Goal: Transaction & Acquisition: Obtain resource

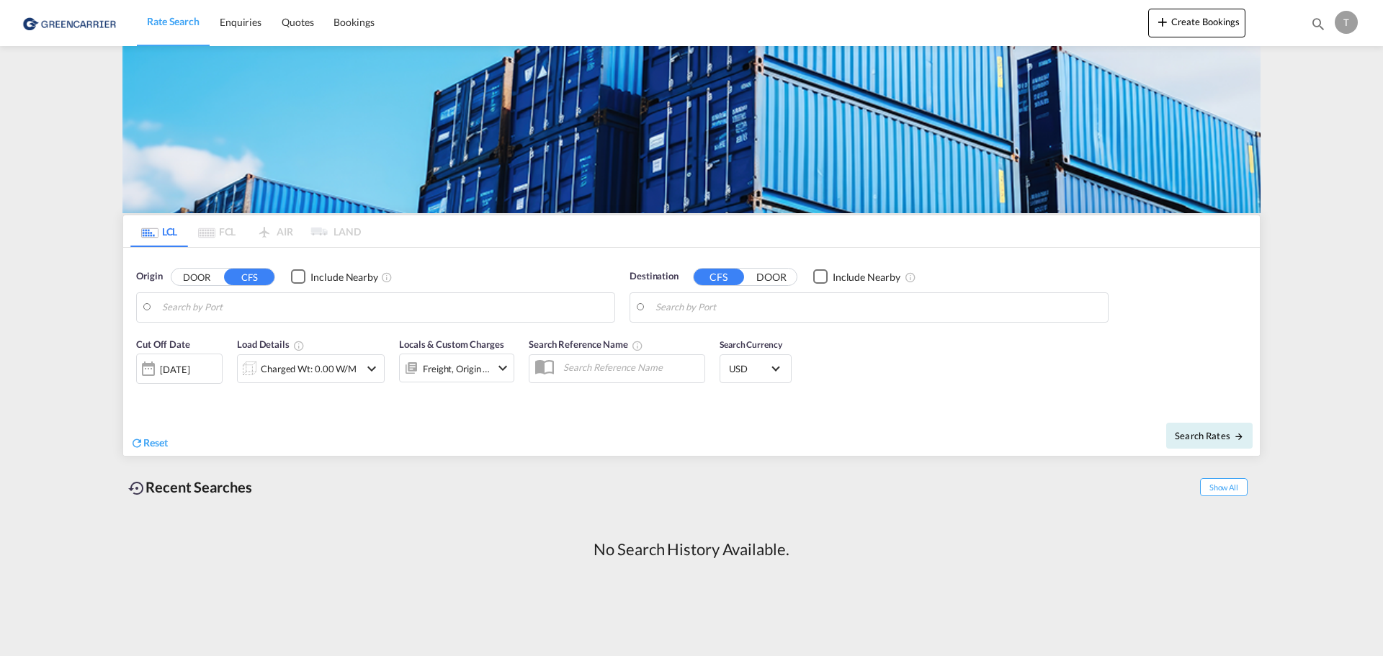
click at [353, 229] on md-pagination-wrapper "LCL FCL AIR LAND" at bounding box center [245, 231] width 230 height 32
click at [353, 230] on md-pagination-wrapper "LCL FCL AIR LAND" at bounding box center [245, 231] width 230 height 32
click at [1218, 432] on span "Search Rates" at bounding box center [1208, 436] width 69 height 12
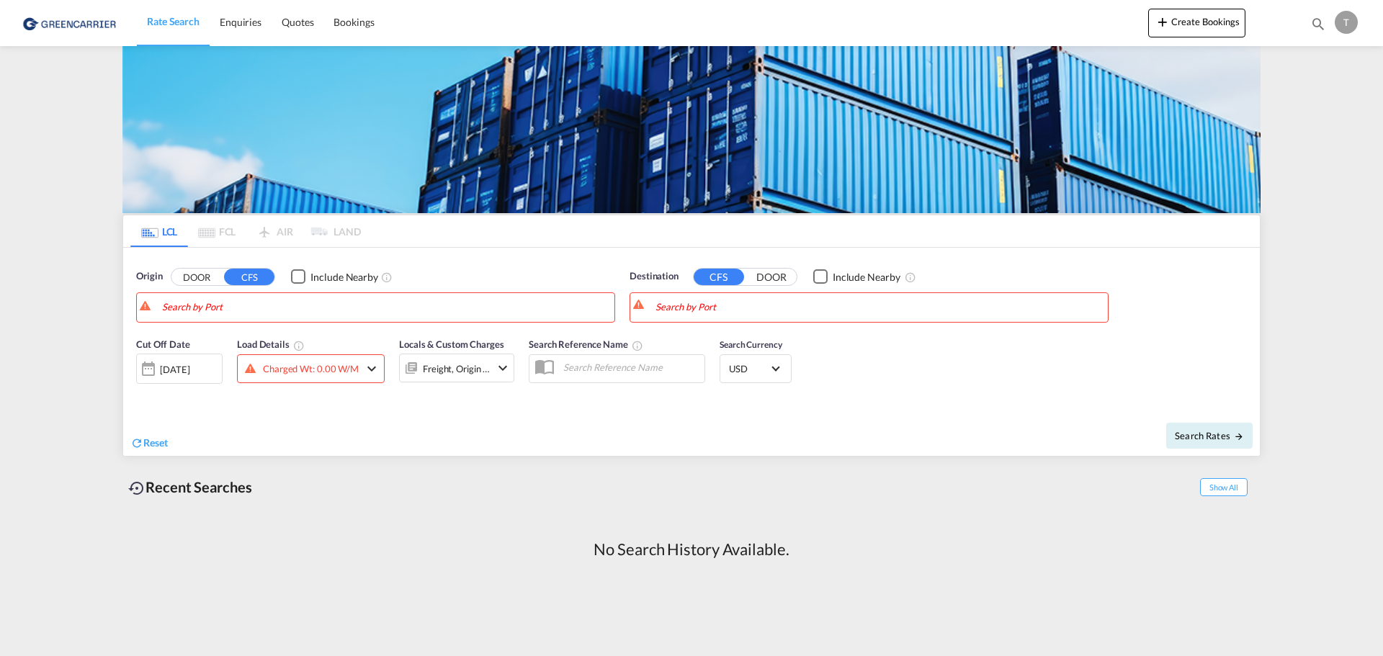
click at [195, 271] on button "DOOR" at bounding box center [196, 277] width 50 height 17
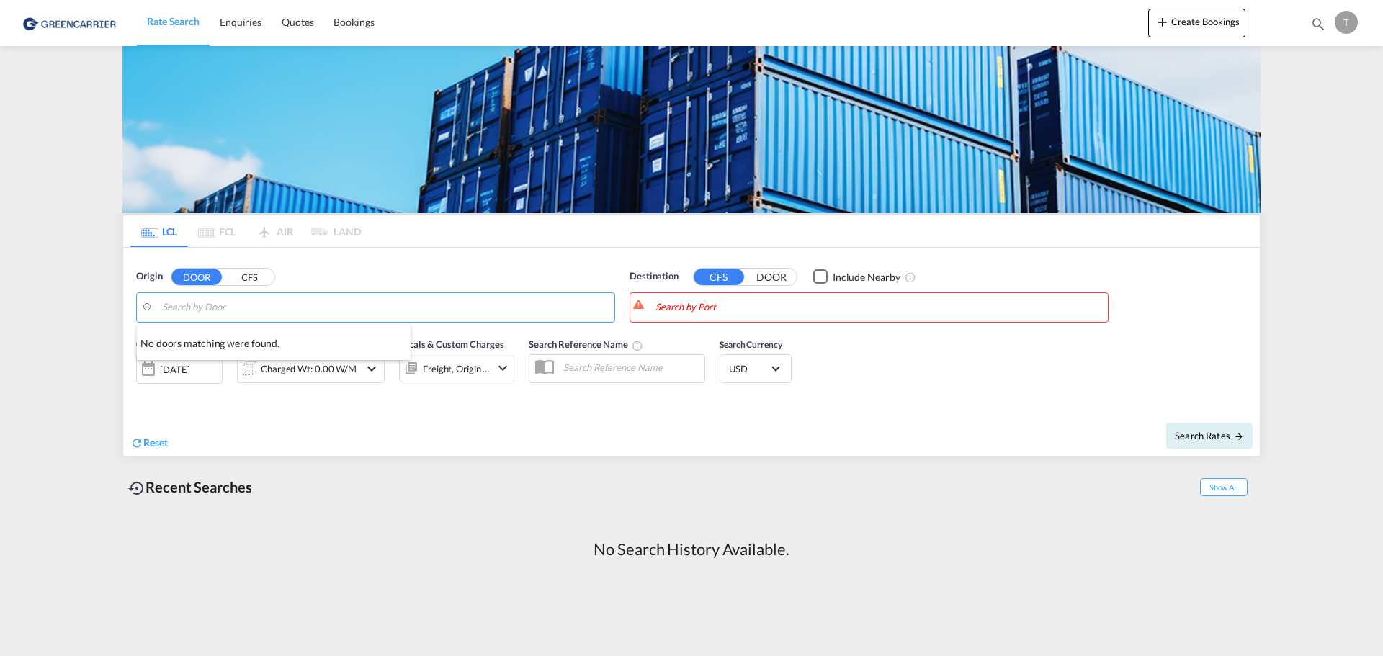
click at [196, 311] on body "Rate Search Enquiries Quotes Bookings Rate Search Enquiries" at bounding box center [691, 328] width 1383 height 656
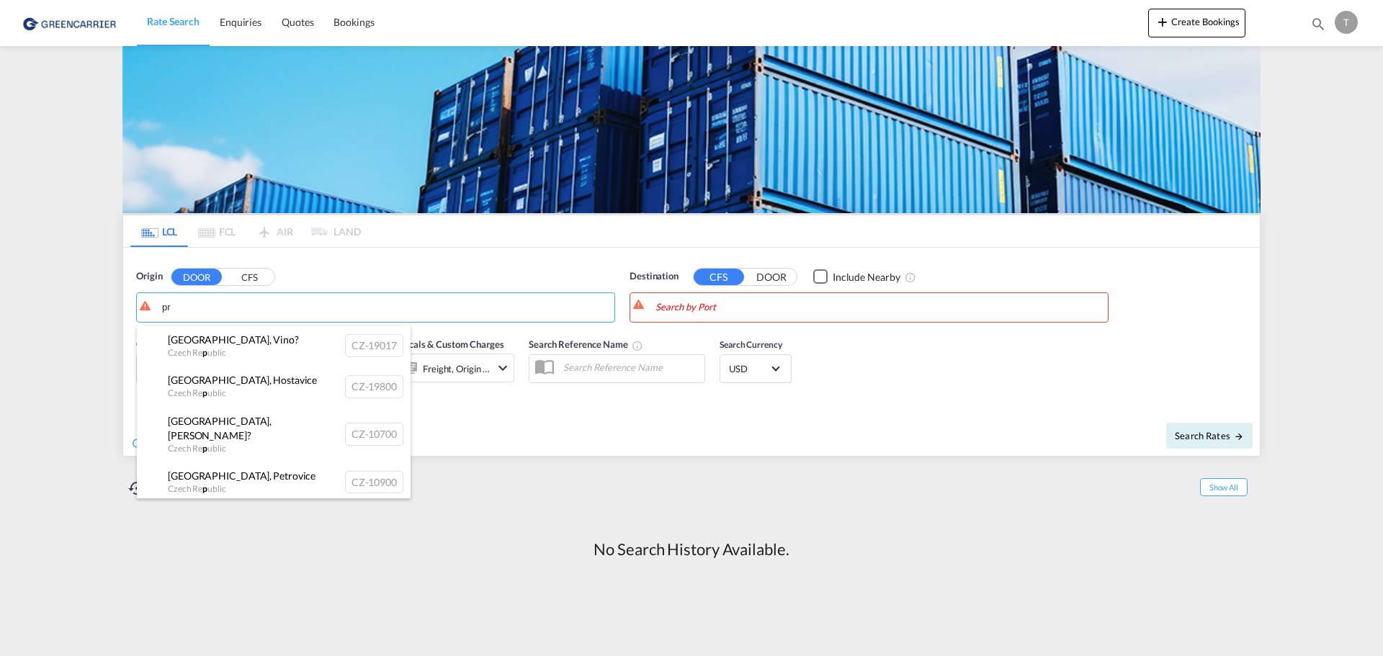
type input "p"
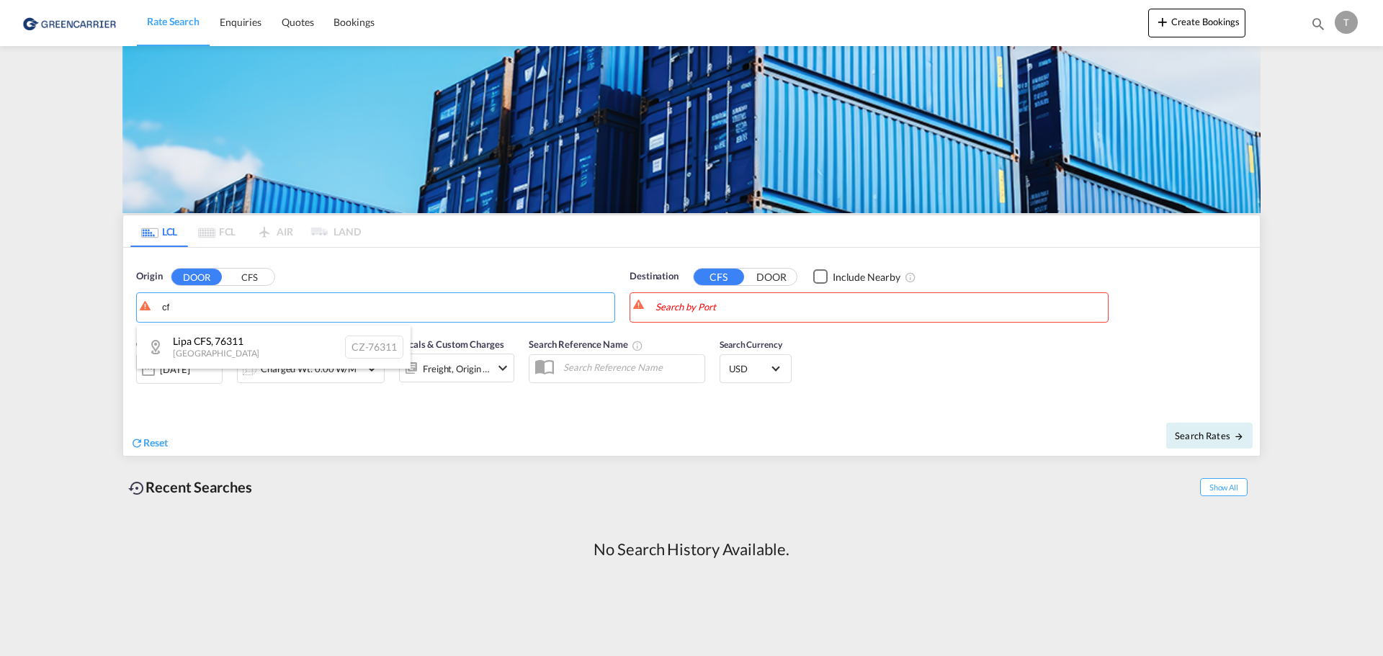
type input "c"
click at [220, 308] on input "Search by Door" at bounding box center [384, 308] width 445 height 22
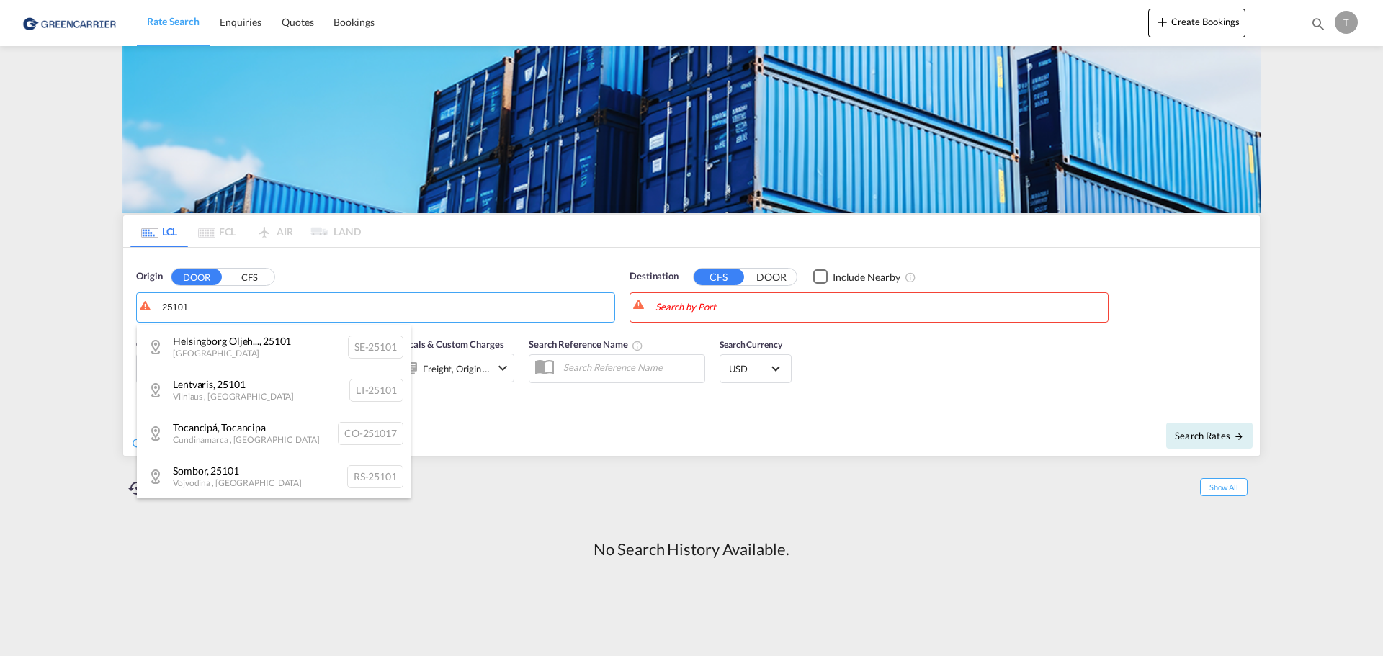
type input "25101"
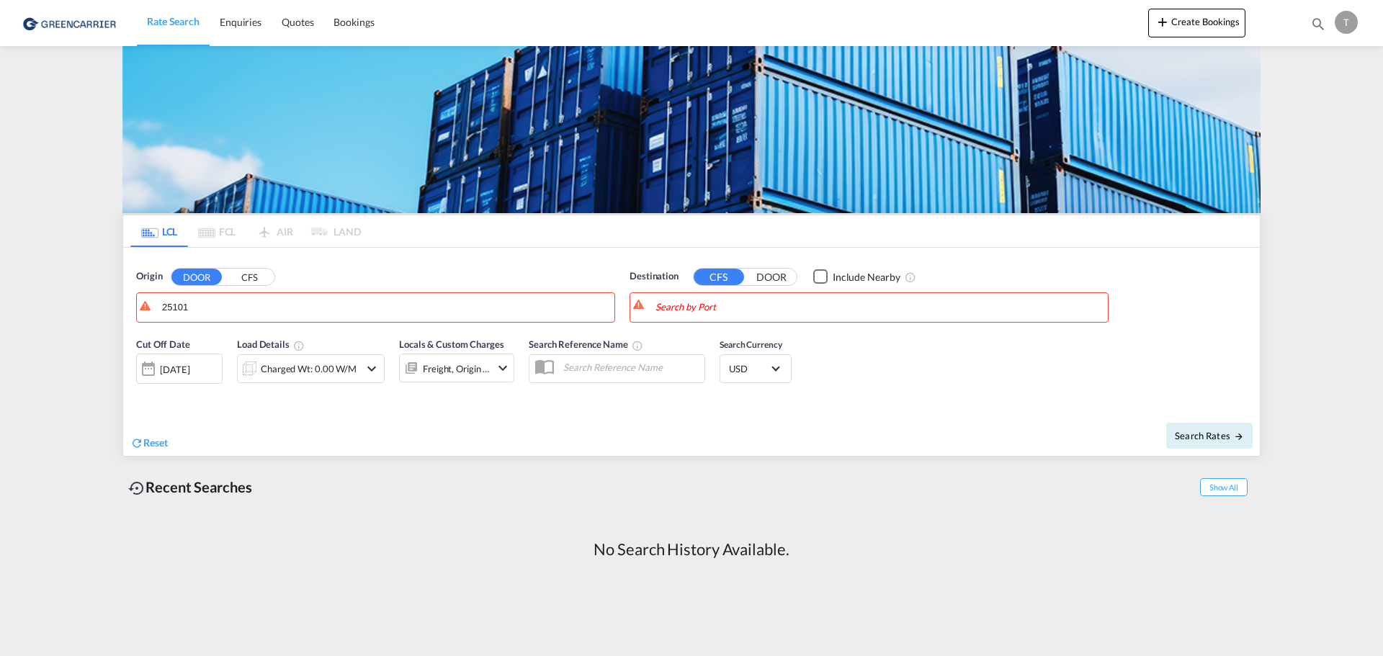
click at [254, 274] on button "CFS" at bounding box center [249, 277] width 50 height 17
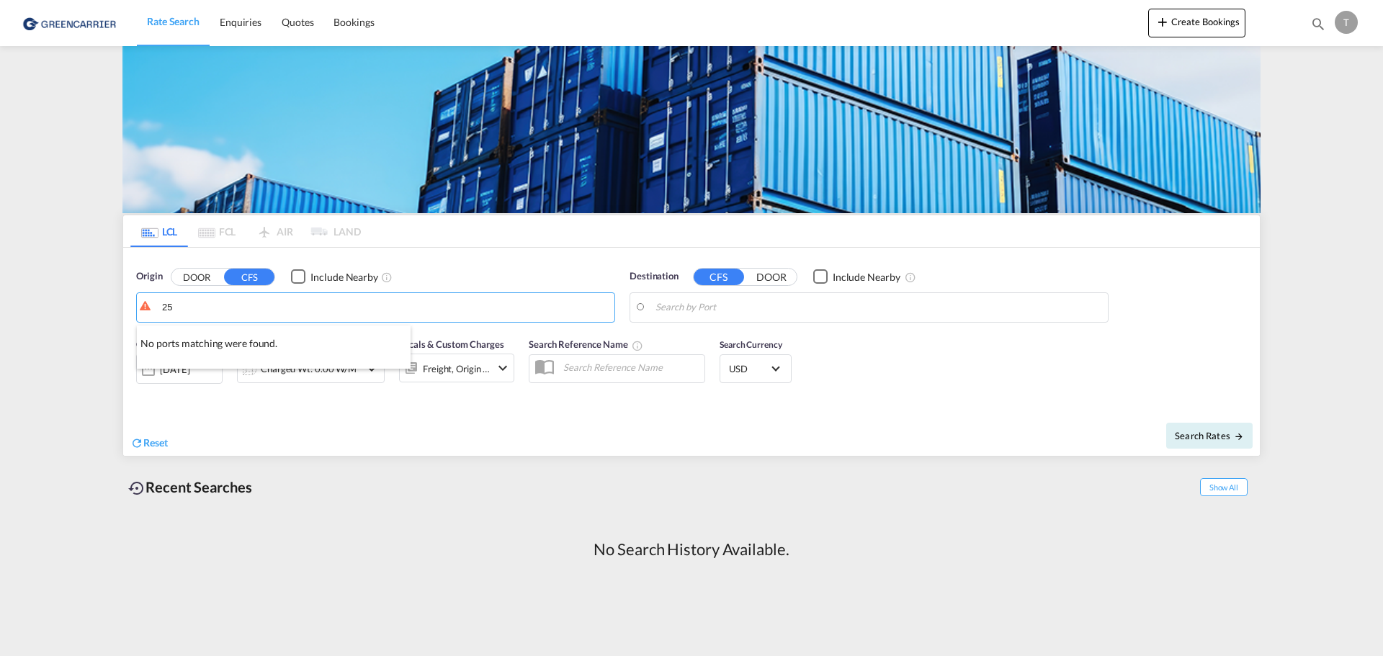
type input "2"
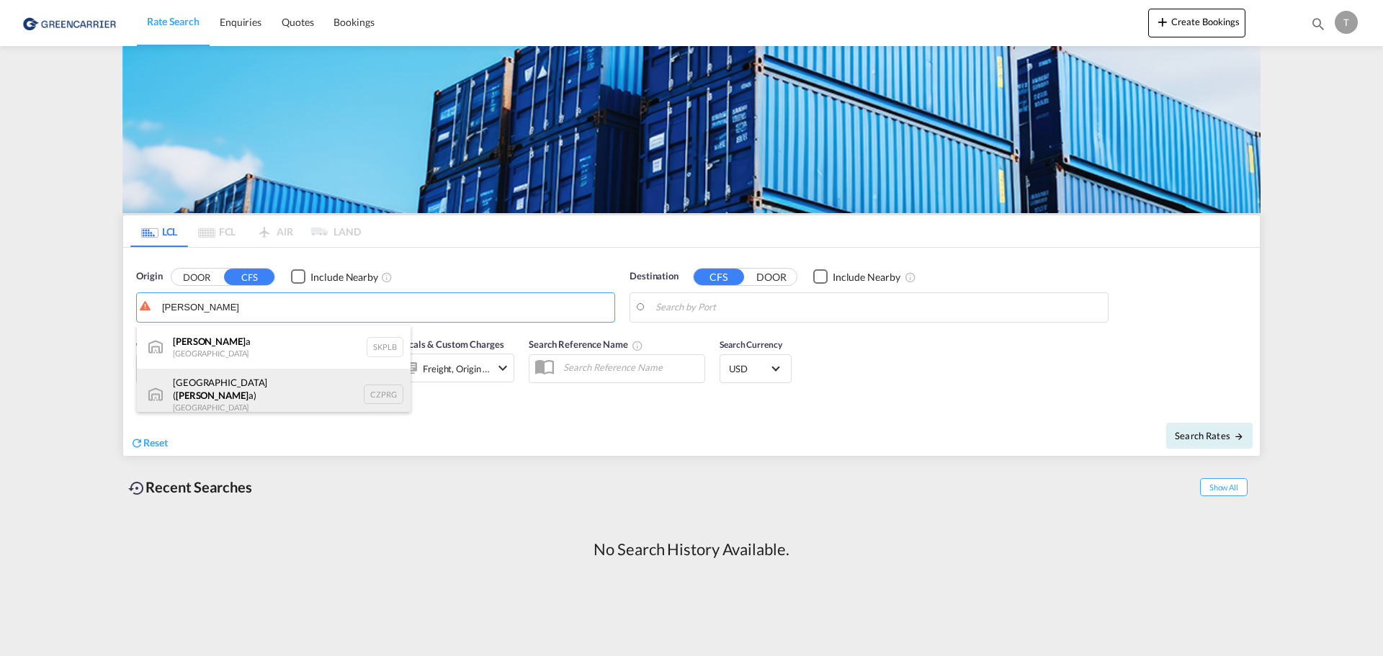
click at [239, 395] on div "[GEOGRAPHIC_DATA] ( [PERSON_NAME] a) [GEOGRAPHIC_DATA] CZPRG" at bounding box center [274, 395] width 274 height 52
type input "[GEOGRAPHIC_DATA] ([GEOGRAPHIC_DATA]), CZPRG"
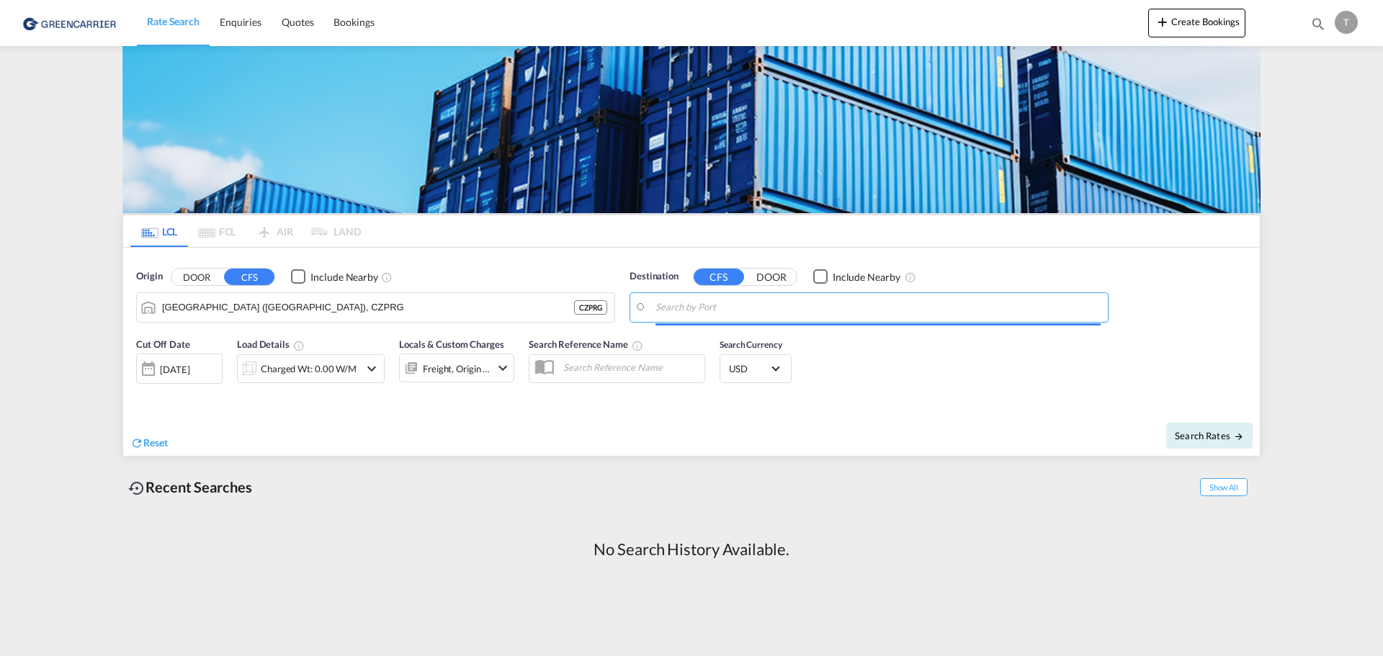
click at [701, 310] on input "Search by Port" at bounding box center [877, 308] width 445 height 22
click at [687, 308] on input "Search by Port" at bounding box center [877, 308] width 445 height 22
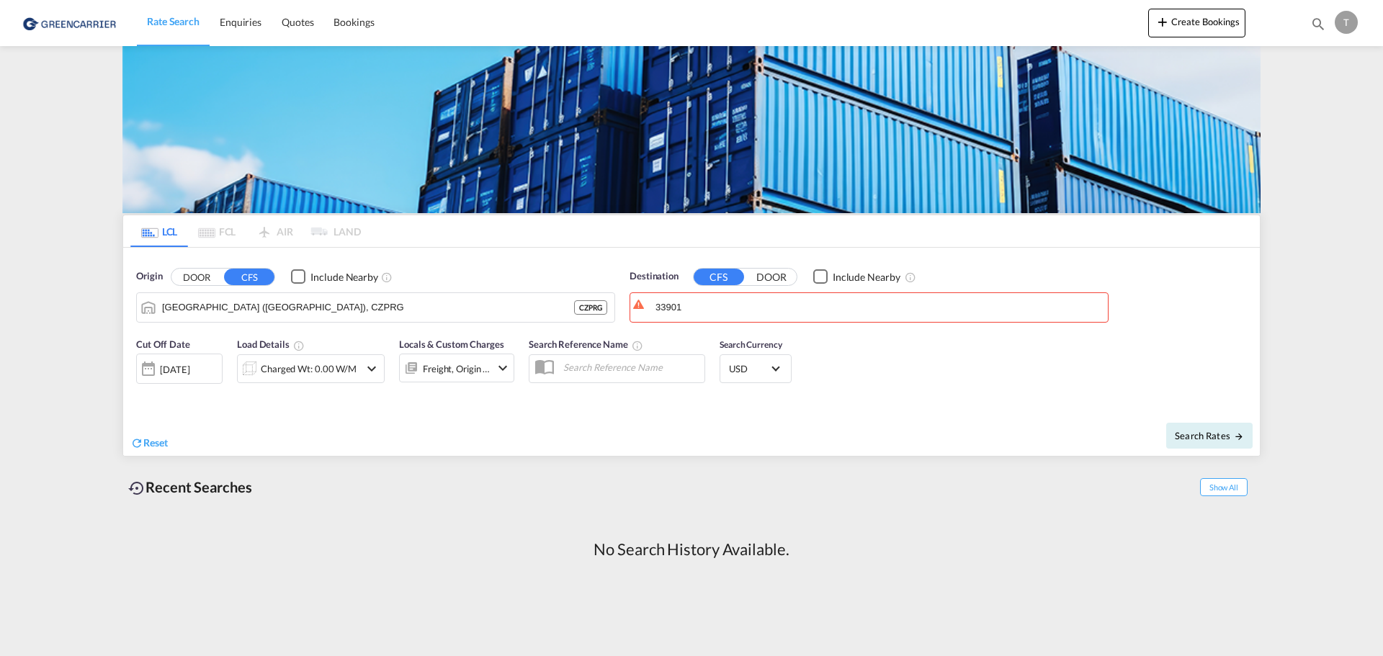
click at [777, 274] on button "DOOR" at bounding box center [771, 277] width 50 height 17
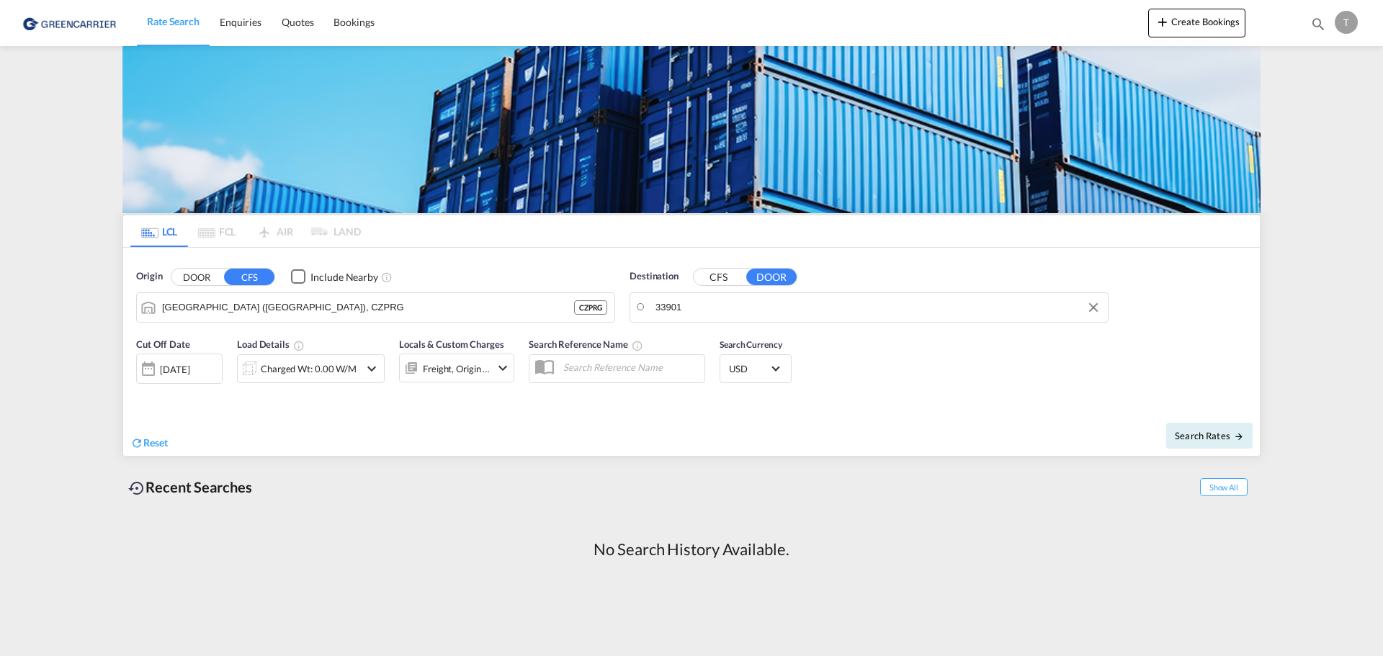
click at [735, 305] on input "33901" at bounding box center [877, 308] width 445 height 22
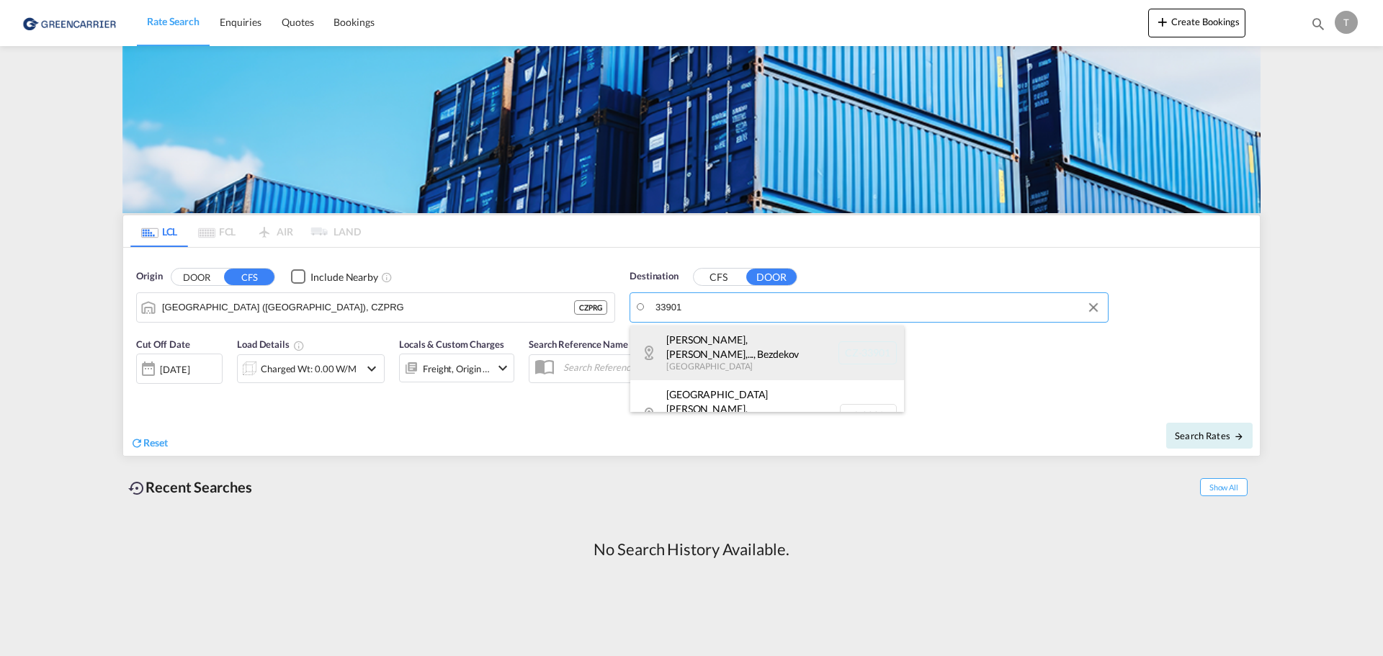
click at [734, 340] on div "Besiny, [PERSON_NAME],... , Bezdekov [GEOGRAPHIC_DATA] CZ-33901" at bounding box center [767, 352] width 274 height 55
type input "CZ-33901, Besiny, Bezdekov, [GEOGRAPHIC_DATA], [GEOGRAPHIC_DATA], [GEOGRAPHIC_D…"
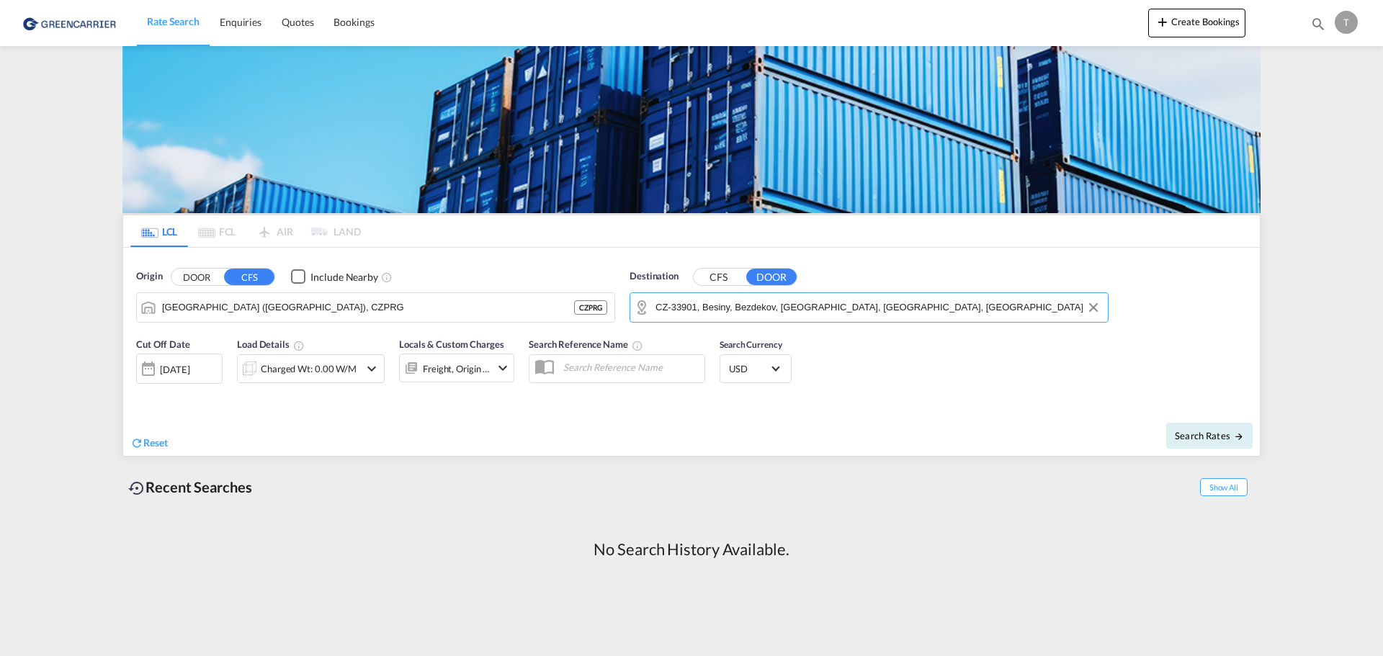
click at [369, 370] on md-icon "icon-chevron-down" at bounding box center [371, 368] width 17 height 17
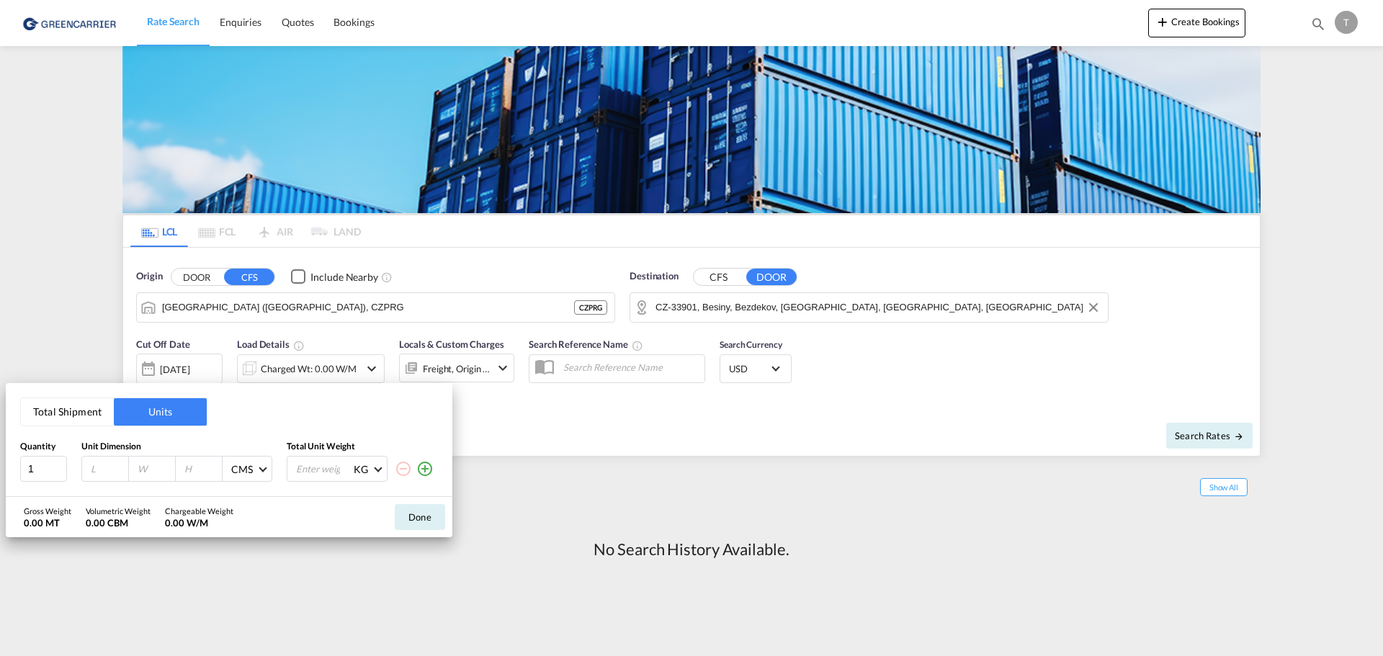
click at [329, 474] on input "number" at bounding box center [324, 469] width 58 height 24
type input "791"
click at [63, 413] on button "Total Shipment" at bounding box center [67, 411] width 93 height 27
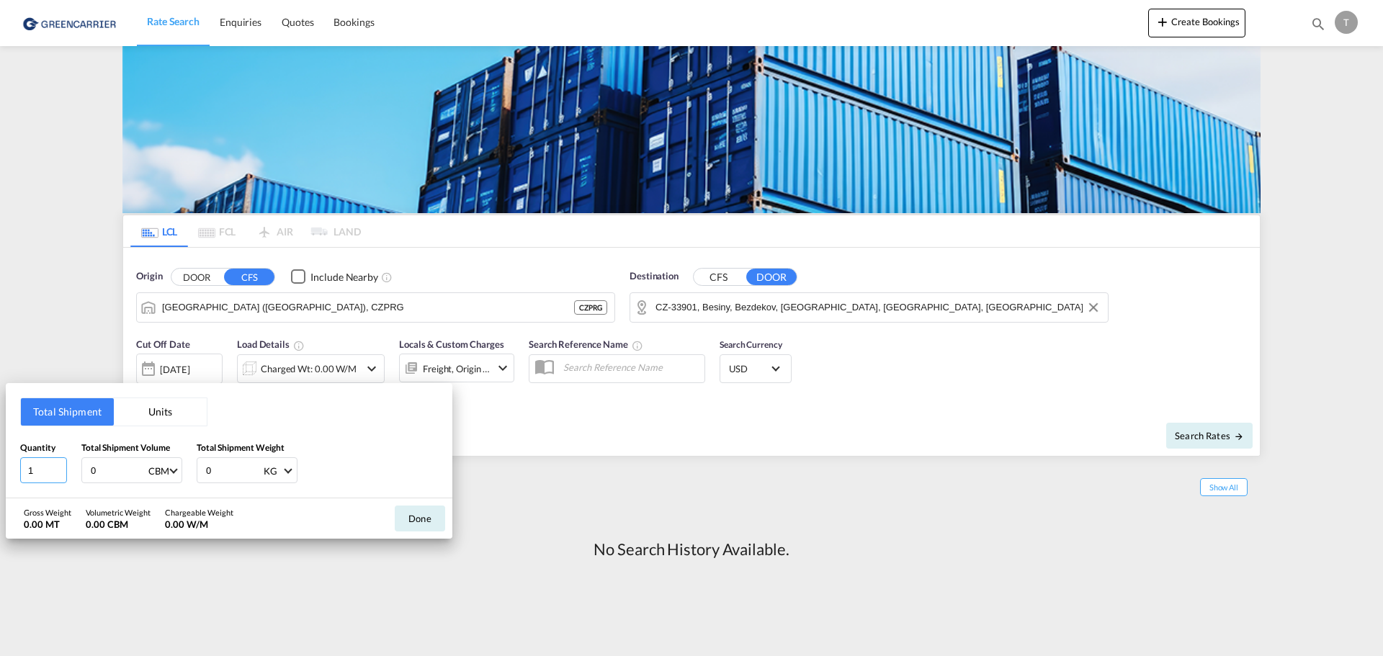
drag, startPoint x: 38, startPoint y: 464, endPoint x: 8, endPoint y: 465, distance: 30.3
click at [8, 465] on div "Total Shipment Units Quantity 1 Total Shipment Volume 0 CBM CBM CFT Total Shipm…" at bounding box center [229, 440] width 446 height 115
type input "80"
type input "5.68"
type input "792"
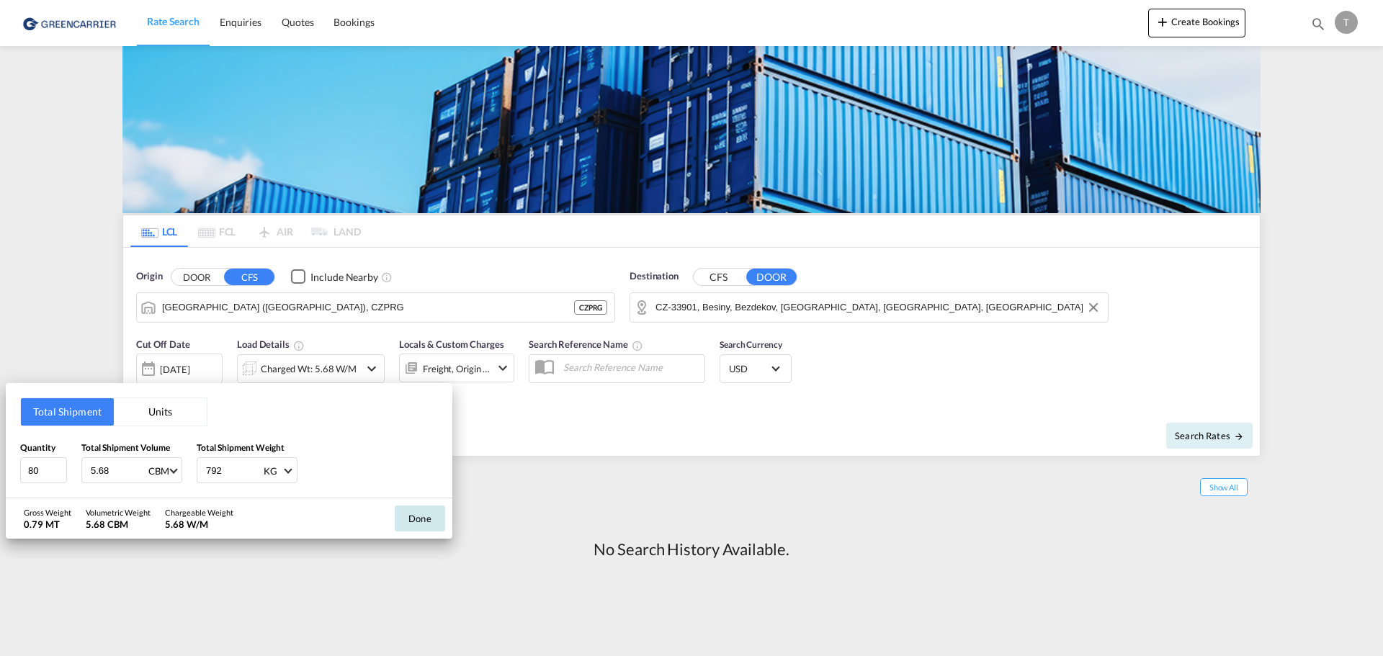
click at [423, 521] on button "Done" at bounding box center [420, 519] width 50 height 26
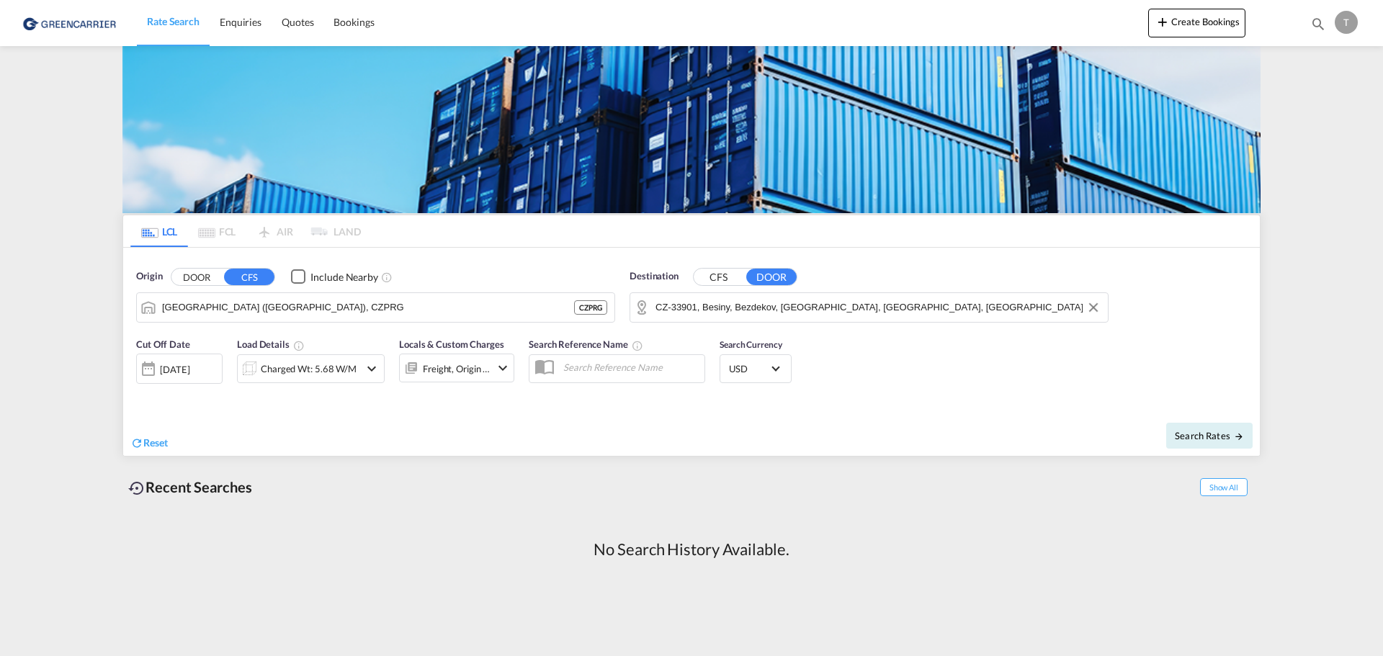
click at [506, 372] on md-icon "icon-chevron-down" at bounding box center [502, 367] width 17 height 17
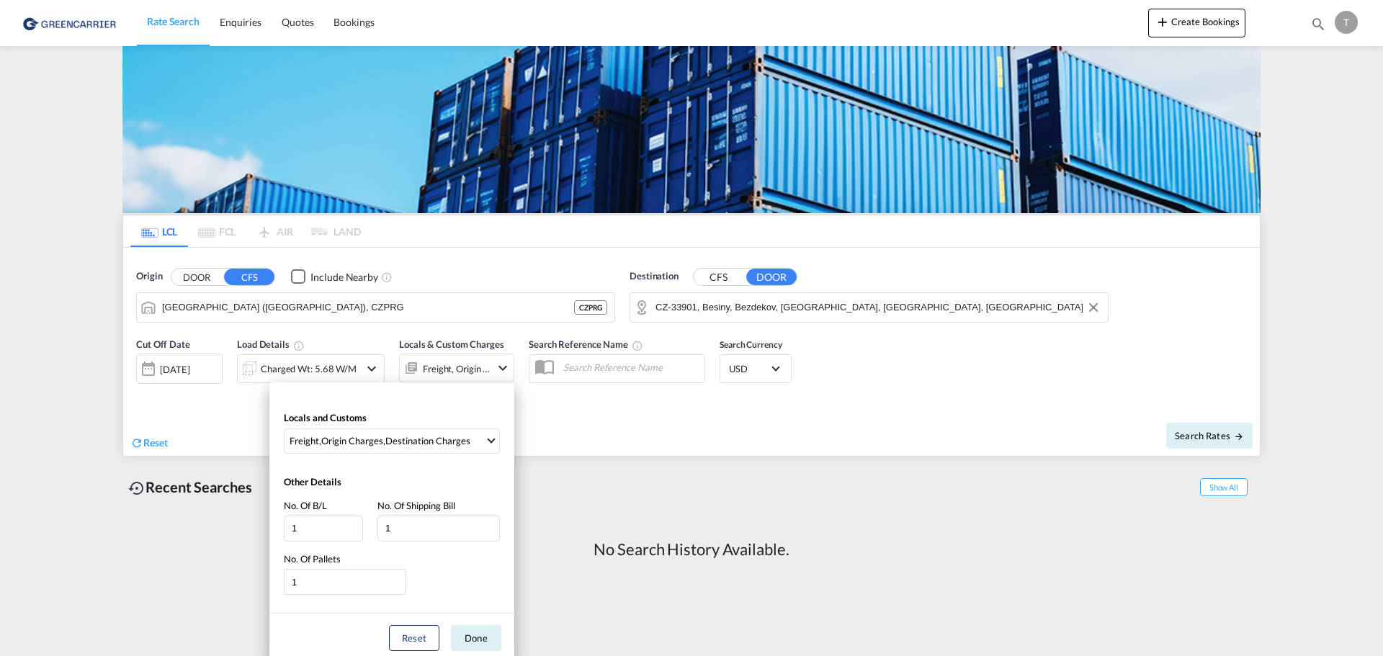
click at [506, 372] on div "Locals and Customs Freight , Origin Charges , Destination Charges Clear All Sel…" at bounding box center [691, 328] width 1383 height 656
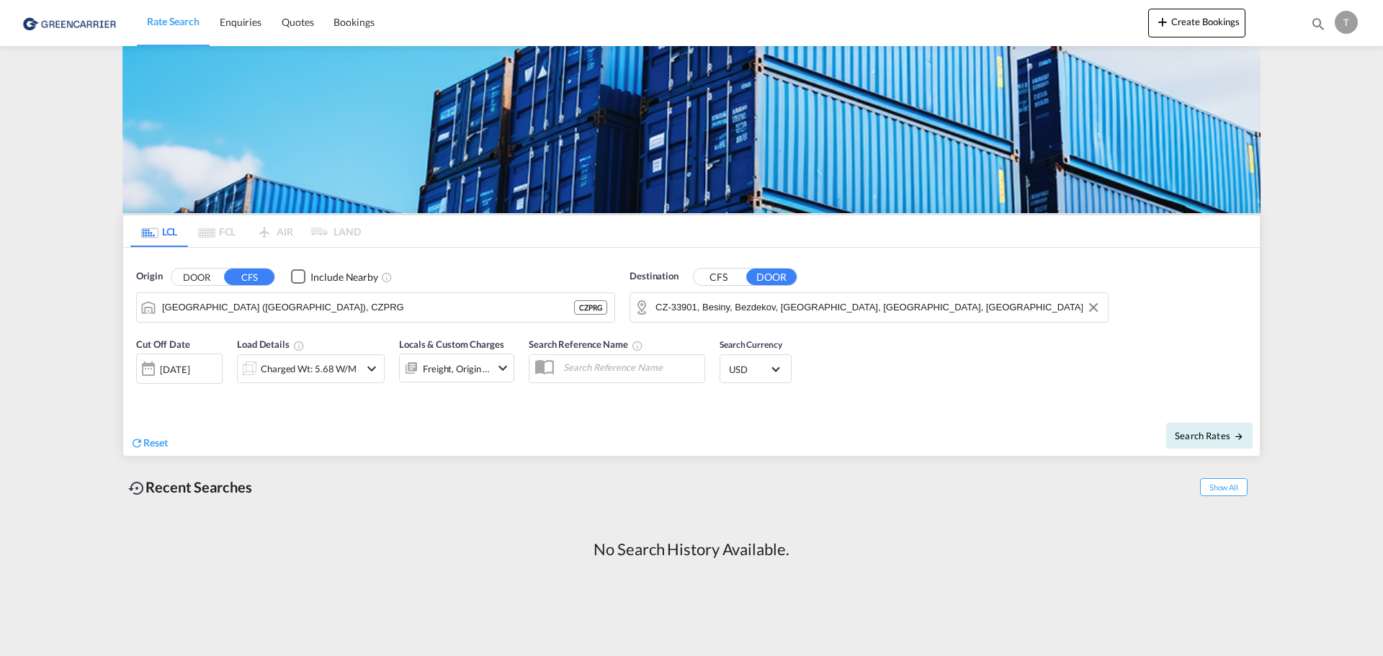
click at [781, 369] on md-select-value "USD" at bounding box center [755, 369] width 56 height 20
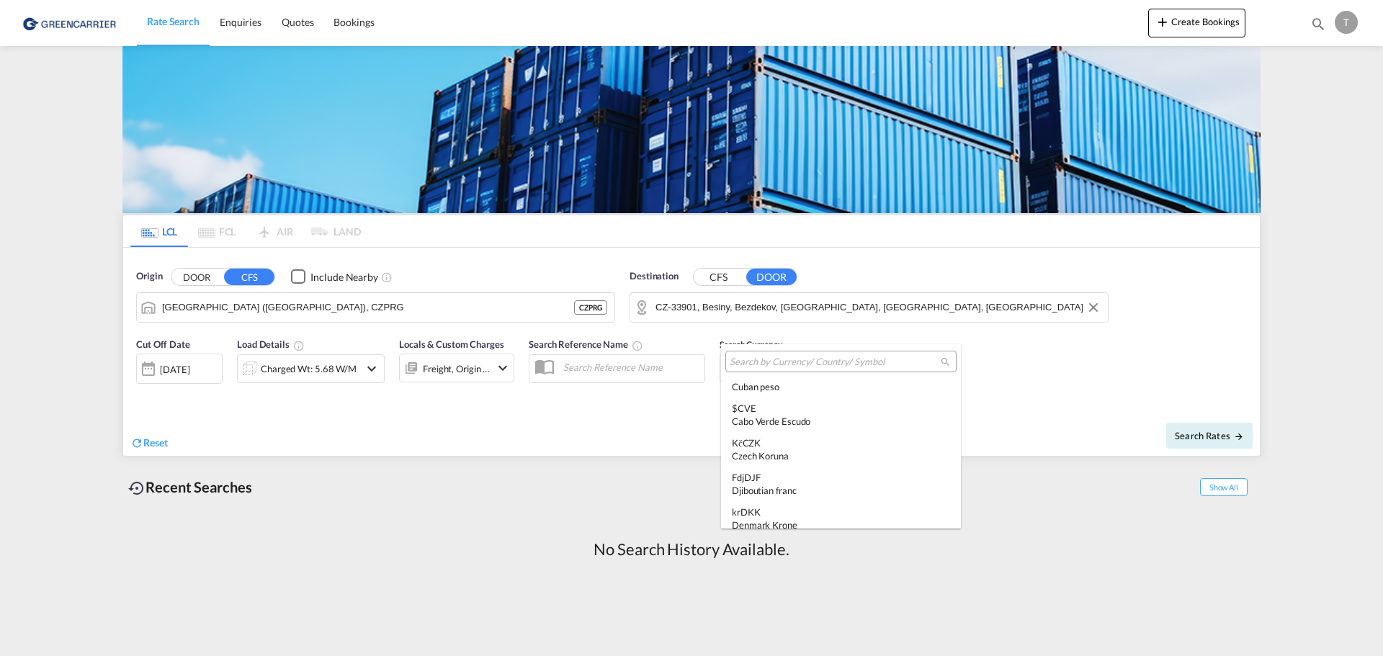
scroll to position [1132, 0]
click at [810, 477] on div "Czech Koruna" at bounding box center [841, 480] width 218 height 13
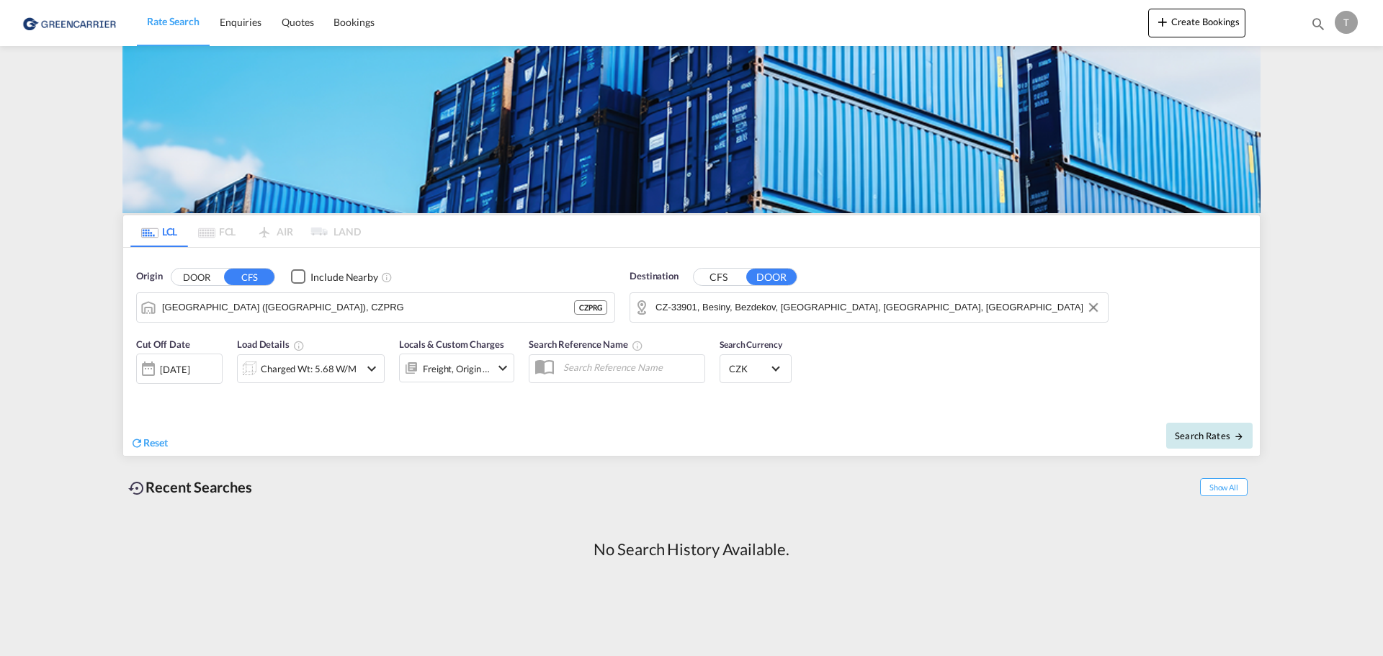
click at [1202, 431] on span "Search Rates" at bounding box center [1208, 436] width 69 height 12
type input "CZPRG to Bezdekov / [DATE]"
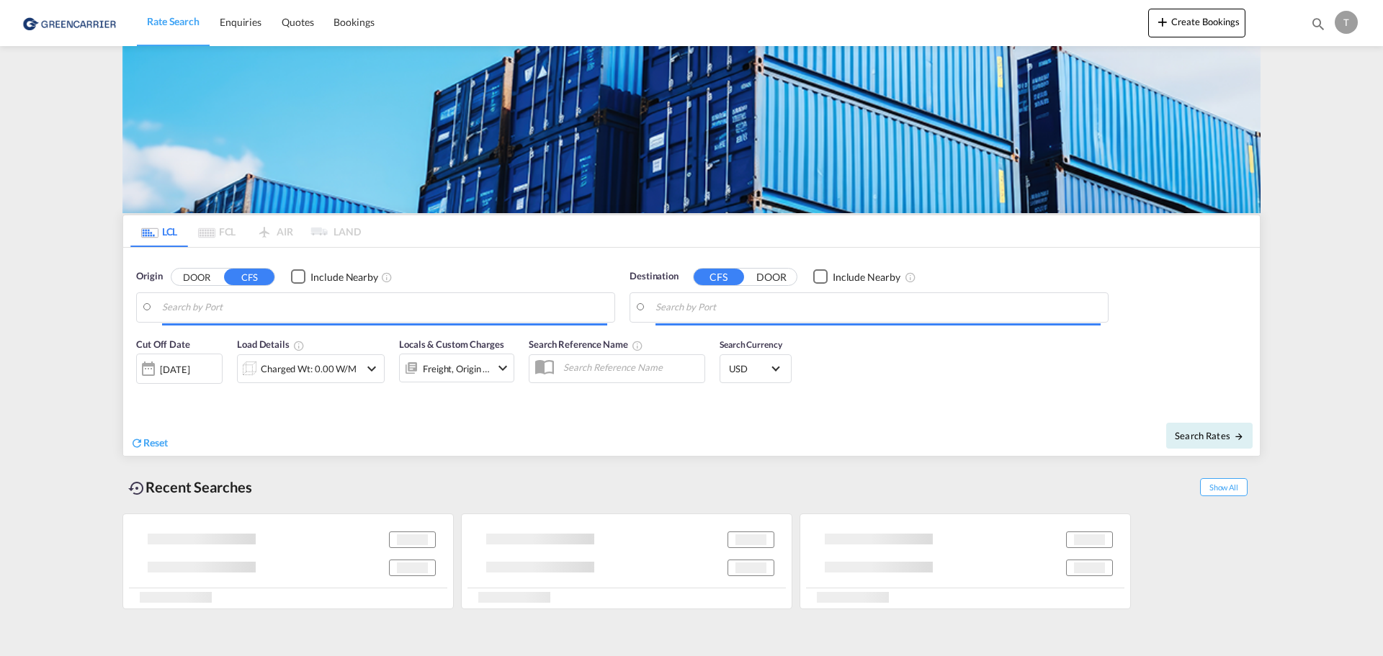
type input "[GEOGRAPHIC_DATA] ([GEOGRAPHIC_DATA]), CZPRG"
type input "CZ-33901, Besiny, Bezdekov, [GEOGRAPHIC_DATA], [GEOGRAPHIC_DATA], [GEOGRAPHIC_D…"
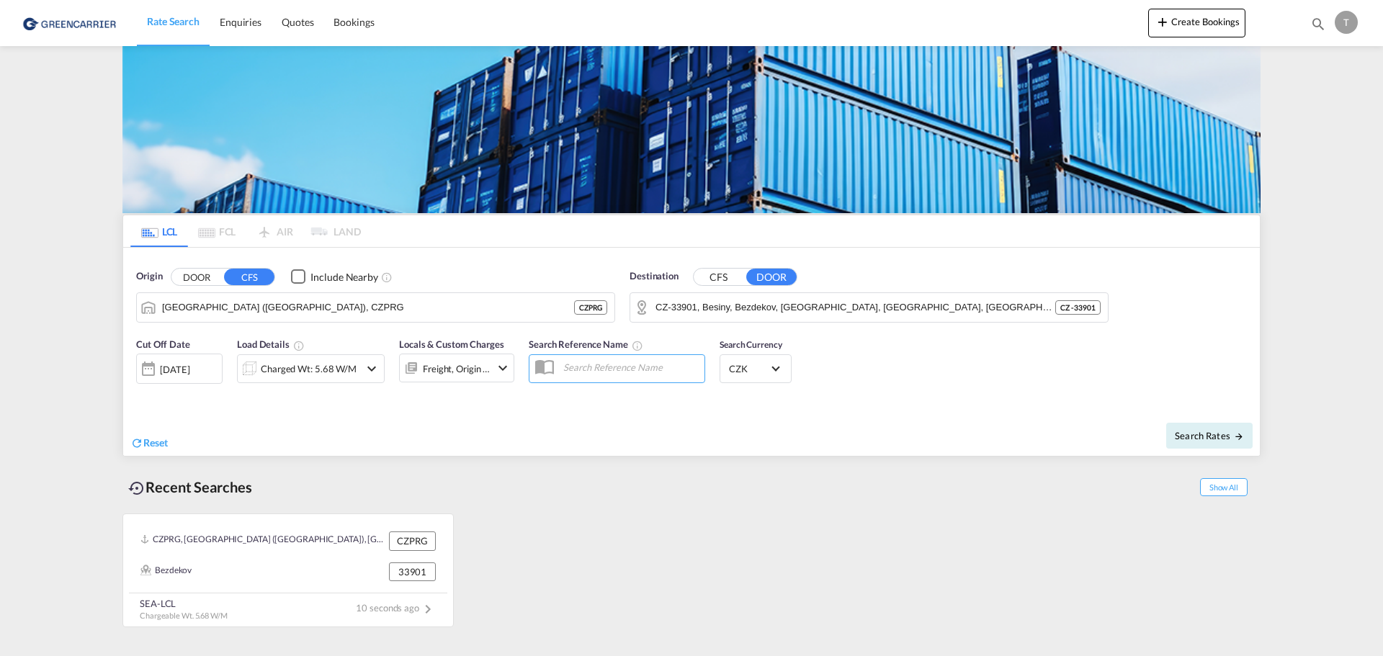
click at [590, 365] on input "text" at bounding box center [630, 367] width 148 height 22
click at [590, 370] on input "text" at bounding box center [630, 367] width 148 height 22
click at [508, 365] on md-icon "icon-chevron-down" at bounding box center [502, 367] width 17 height 17
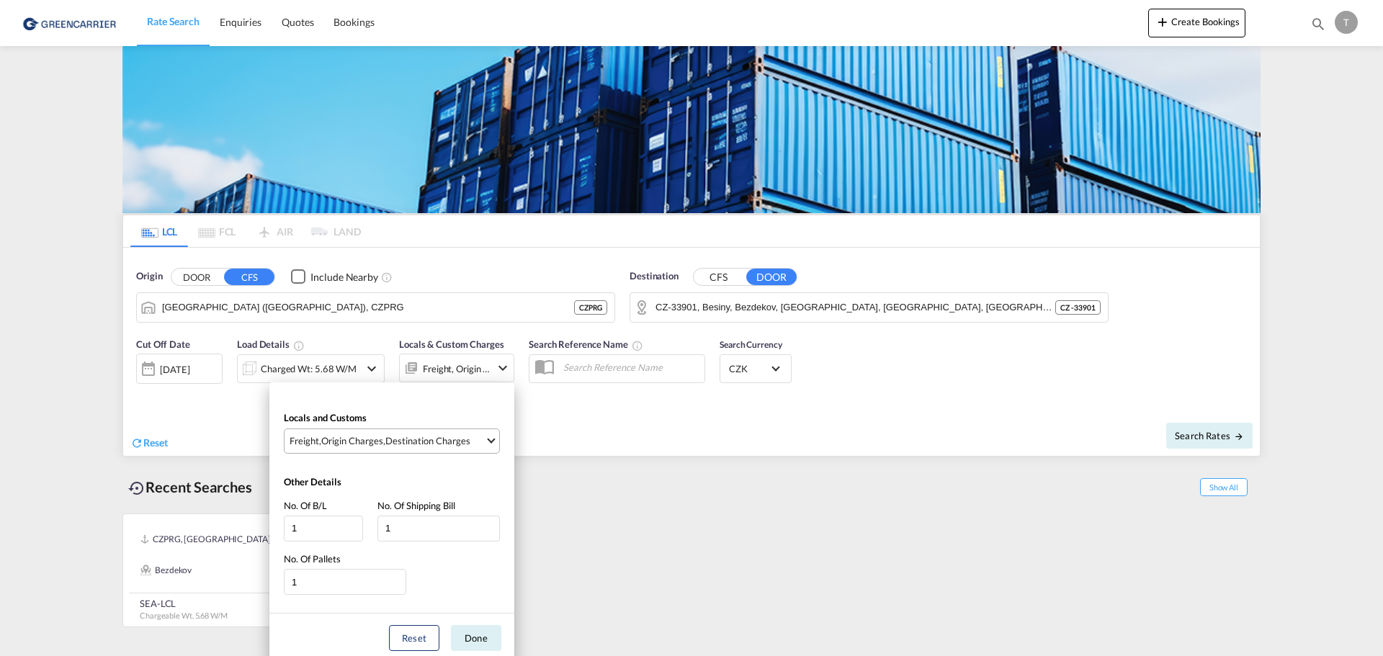
click at [488, 437] on span "Select Locals and Customs: \aFreight, \aOrigin Charges, \aDestination Charges" at bounding box center [491, 439] width 8 height 8
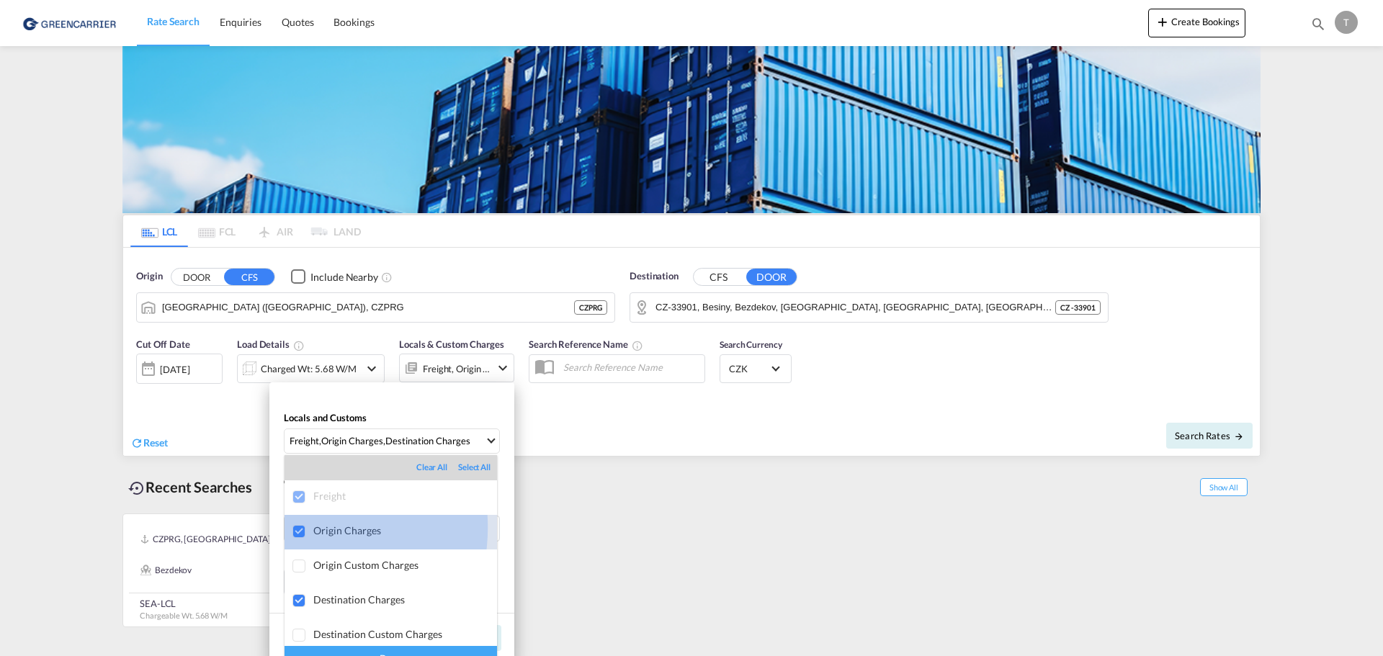
click at [297, 527] on div at bounding box center [299, 532] width 14 height 14
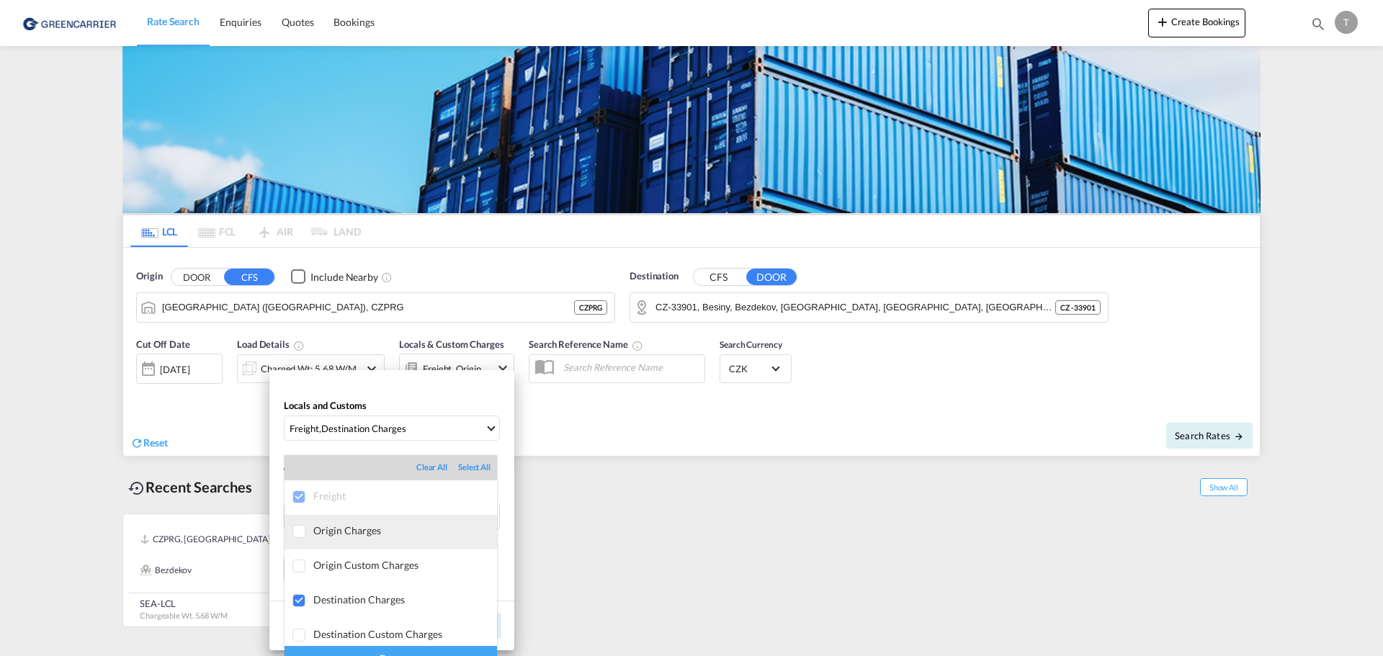
scroll to position [7, 0]
click at [301, 588] on div at bounding box center [299, 594] width 14 height 14
click at [682, 557] on md-backdrop at bounding box center [691, 328] width 1383 height 656
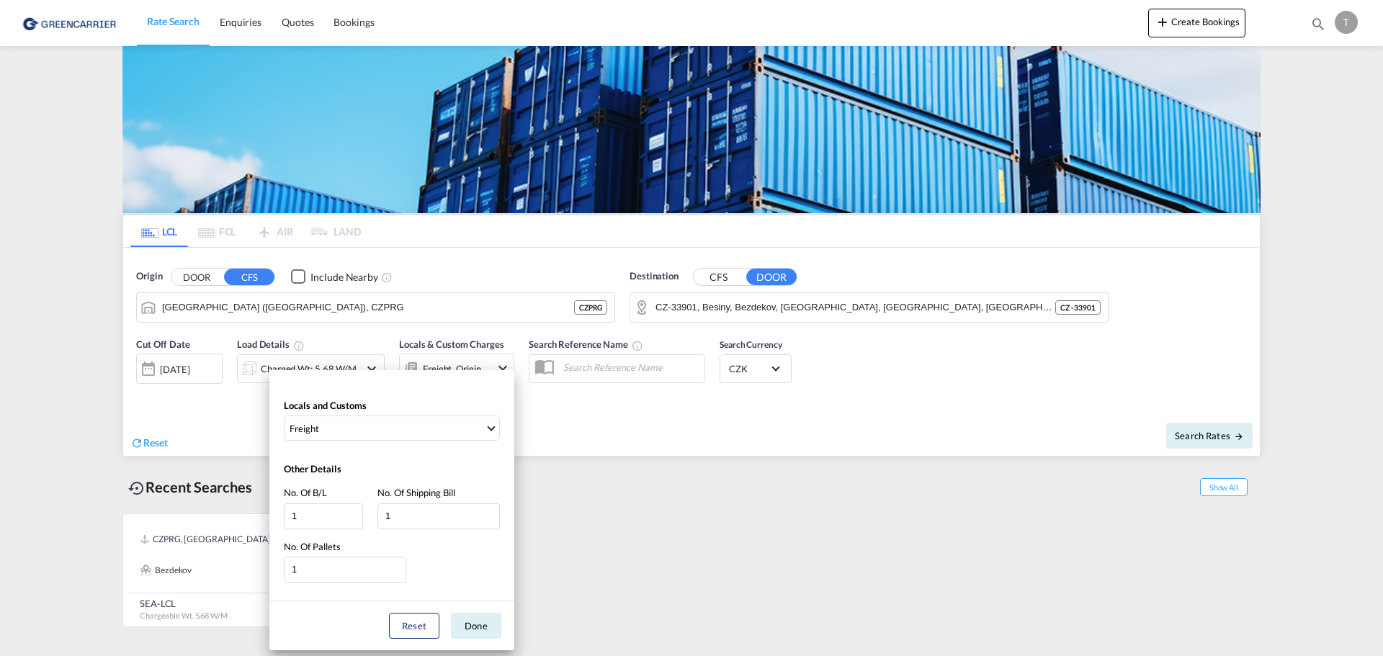
click at [1020, 519] on div "Locals and Customs Freight Other Details No. Of B/L 1 No. Of Shipping Bill 1 No…" at bounding box center [691, 328] width 1383 height 656
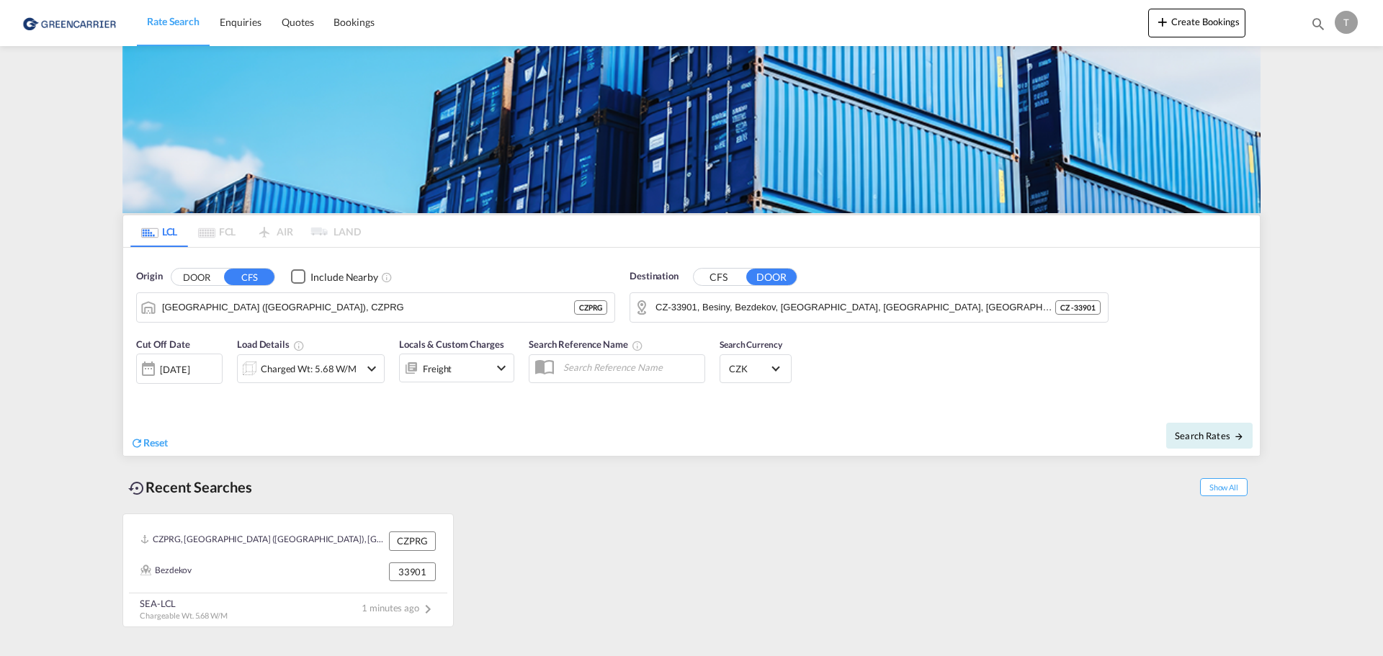
click at [722, 270] on button "CFS" at bounding box center [718, 277] width 50 height 17
click at [693, 303] on input "Search by Port" at bounding box center [877, 308] width 445 height 22
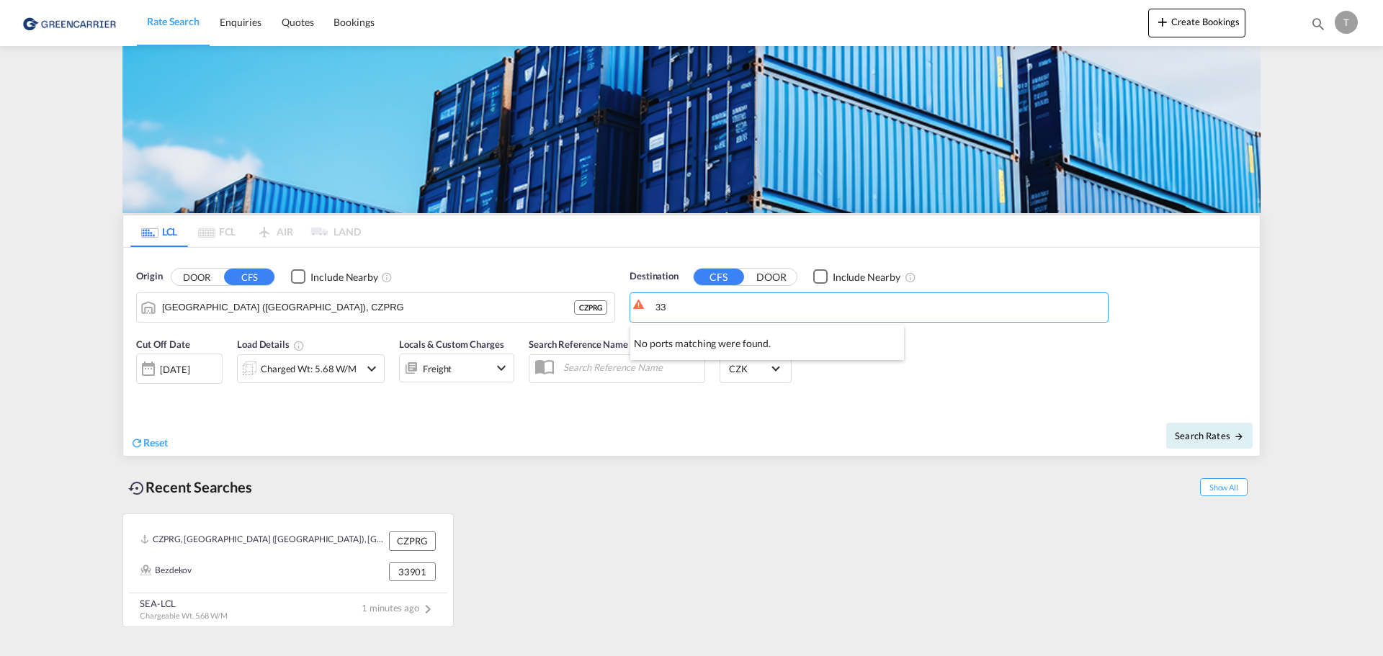
type input "3"
type input "c"
click at [772, 274] on button "DOOR" at bounding box center [771, 277] width 50 height 17
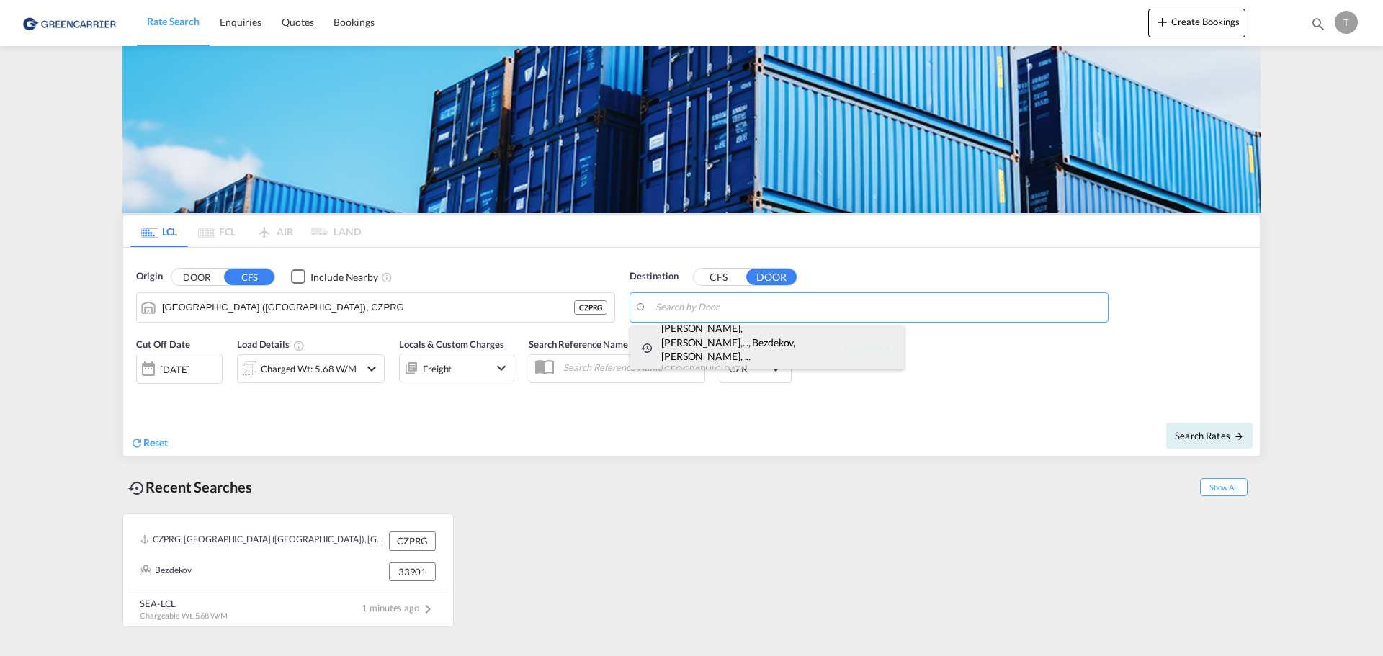
scroll to position [0, 0]
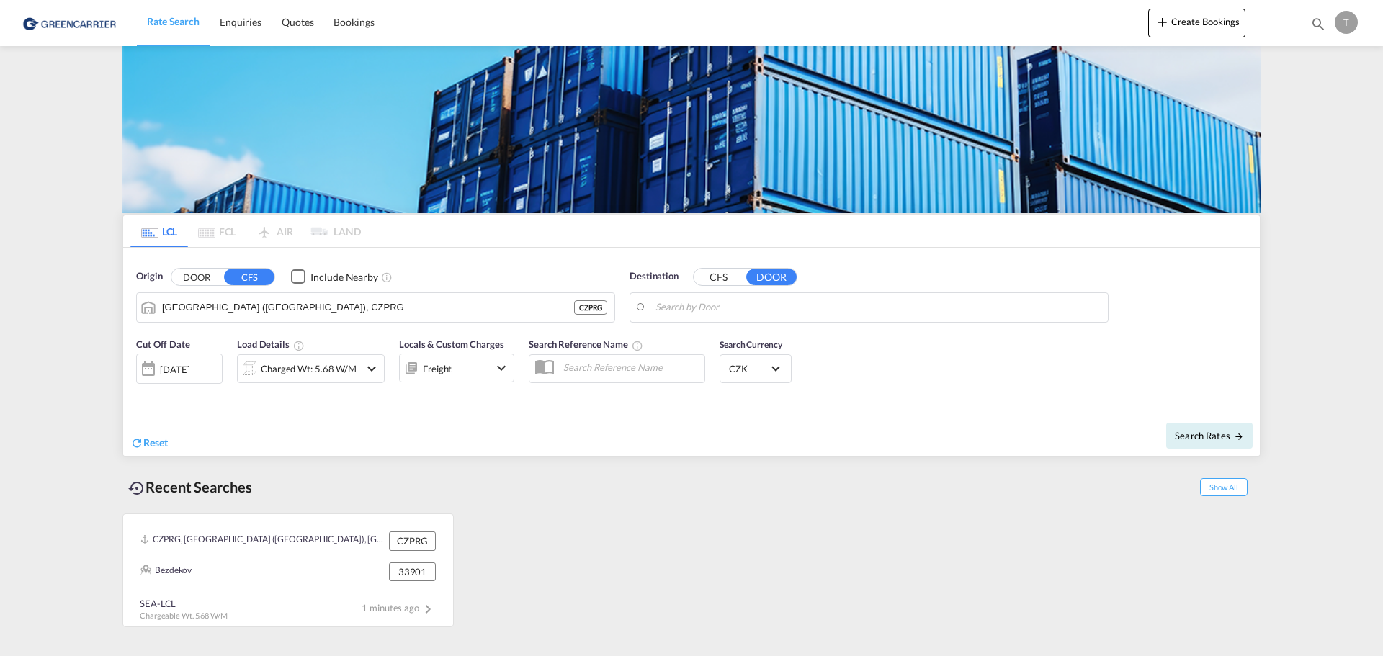
click at [724, 303] on body "Rate Search Enquiries Quotes Bookings Rate Search Enquiries" at bounding box center [691, 328] width 1383 height 656
type input "chlistov"
click at [202, 278] on button "DOOR" at bounding box center [196, 277] width 50 height 17
click at [275, 280] on div "Origin DOOR CFS" at bounding box center [375, 276] width 479 height 14
click at [261, 282] on button "CFS" at bounding box center [249, 277] width 50 height 17
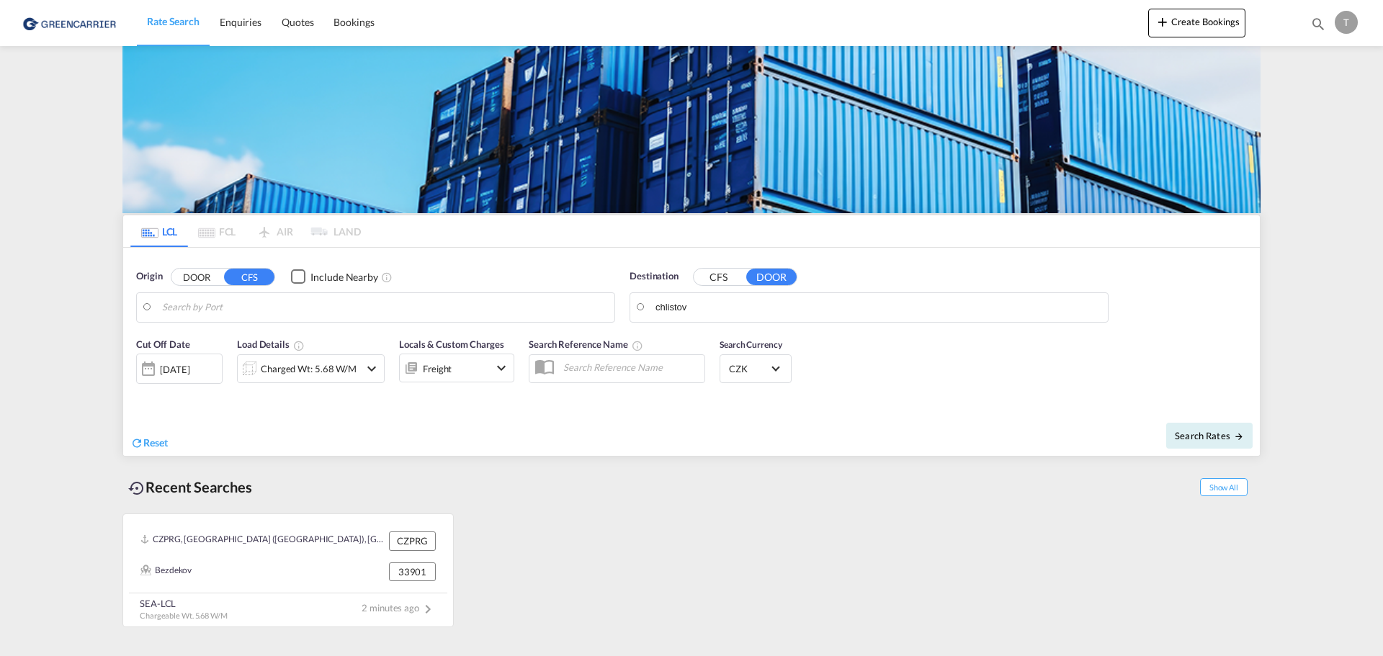
click at [292, 228] on md-pagination-wrapper "LCL FCL AIR LAND" at bounding box center [245, 231] width 230 height 32
click at [338, 233] on md-pagination-wrapper "LCL FCL AIR LAND" at bounding box center [245, 231] width 230 height 32
click at [449, 269] on div "Origin DOOR CFS Include Nearby" at bounding box center [375, 276] width 479 height 14
click at [78, 18] on img at bounding box center [70, 22] width 97 height 32
click at [169, 16] on span "Rate Search" at bounding box center [173, 21] width 53 height 12
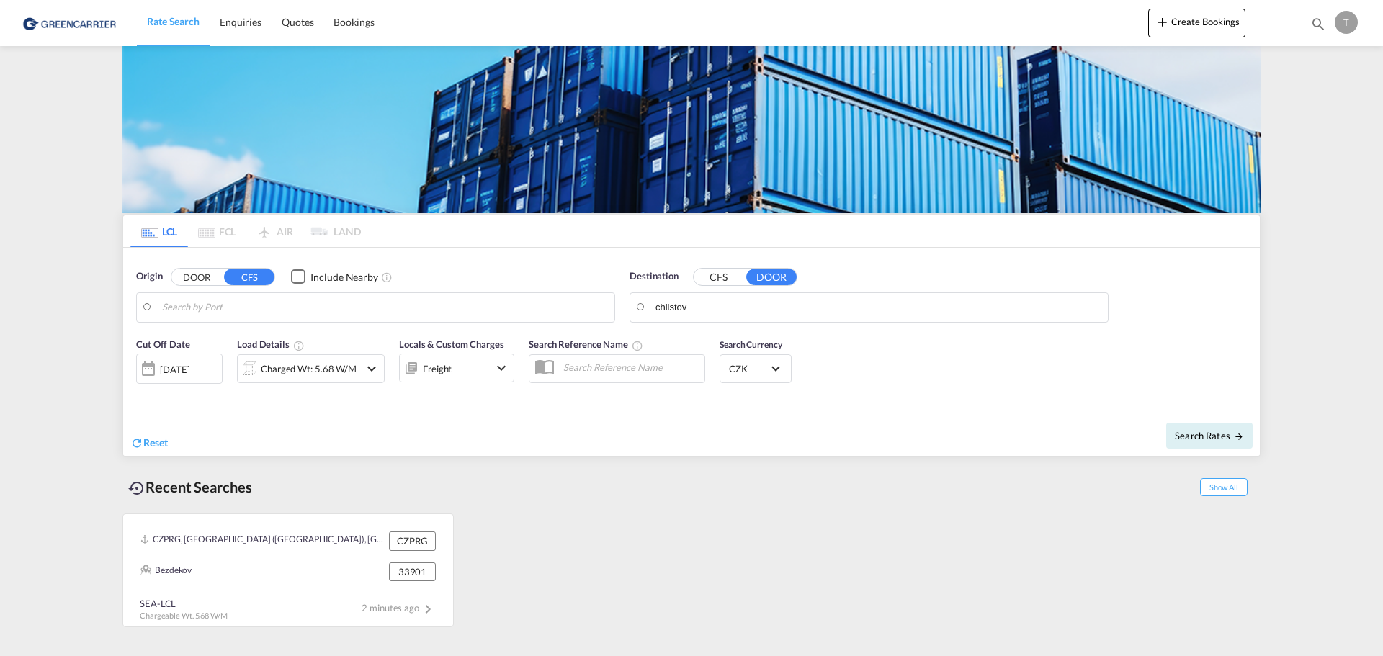
click at [170, 24] on span "Rate Search" at bounding box center [173, 21] width 53 height 12
click at [170, 23] on span "Rate Search" at bounding box center [173, 21] width 53 height 12
click at [1228, 488] on span "Show All" at bounding box center [1224, 487] width 48 height 18
click at [1228, 486] on span "Show Less" at bounding box center [1220, 487] width 54 height 18
click at [251, 22] on span "Enquiries" at bounding box center [241, 22] width 42 height 12
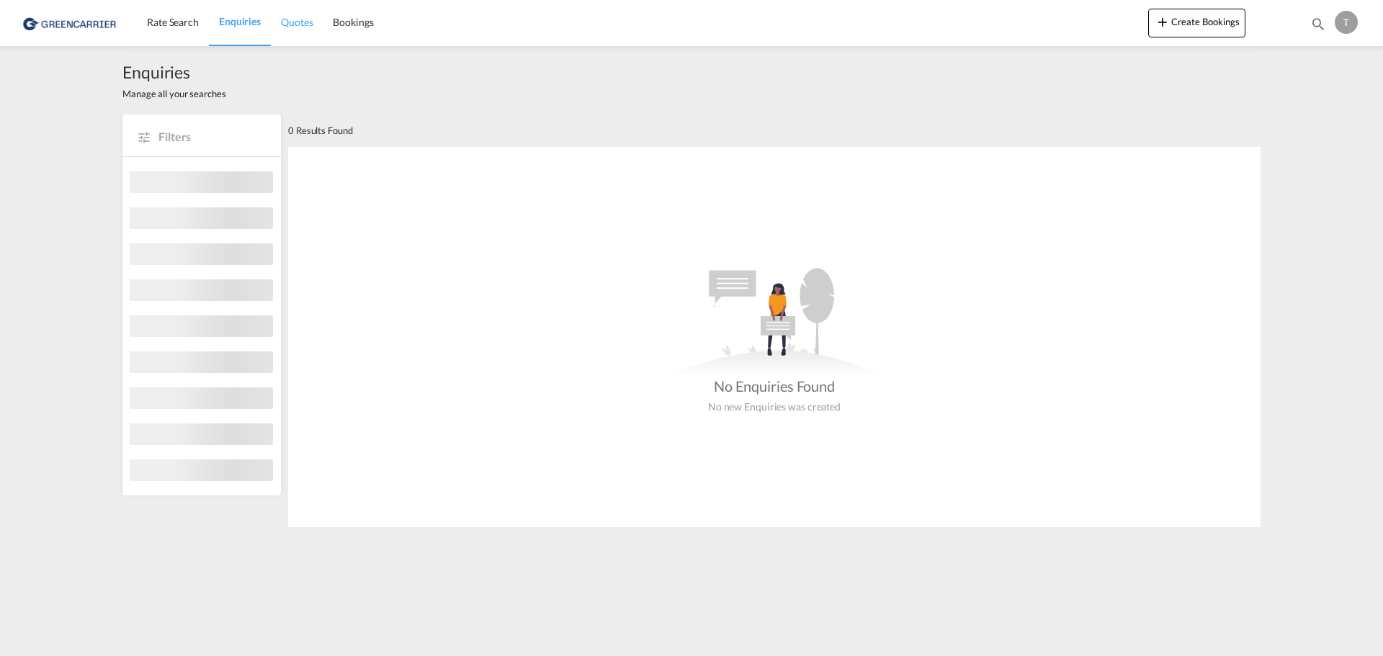
click at [296, 22] on span "Quotes" at bounding box center [297, 22] width 32 height 12
click at [361, 23] on span "Bookings" at bounding box center [353, 22] width 40 height 12
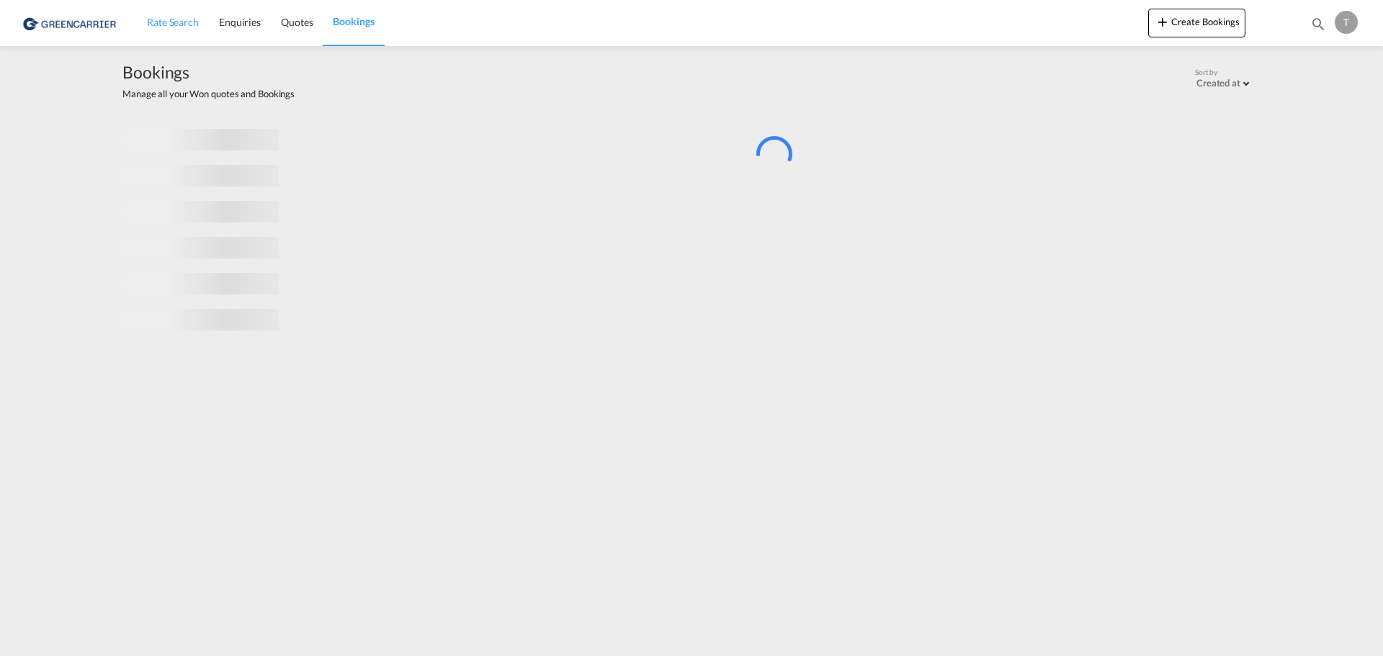
click at [168, 24] on span "Rate Search" at bounding box center [173, 22] width 52 height 12
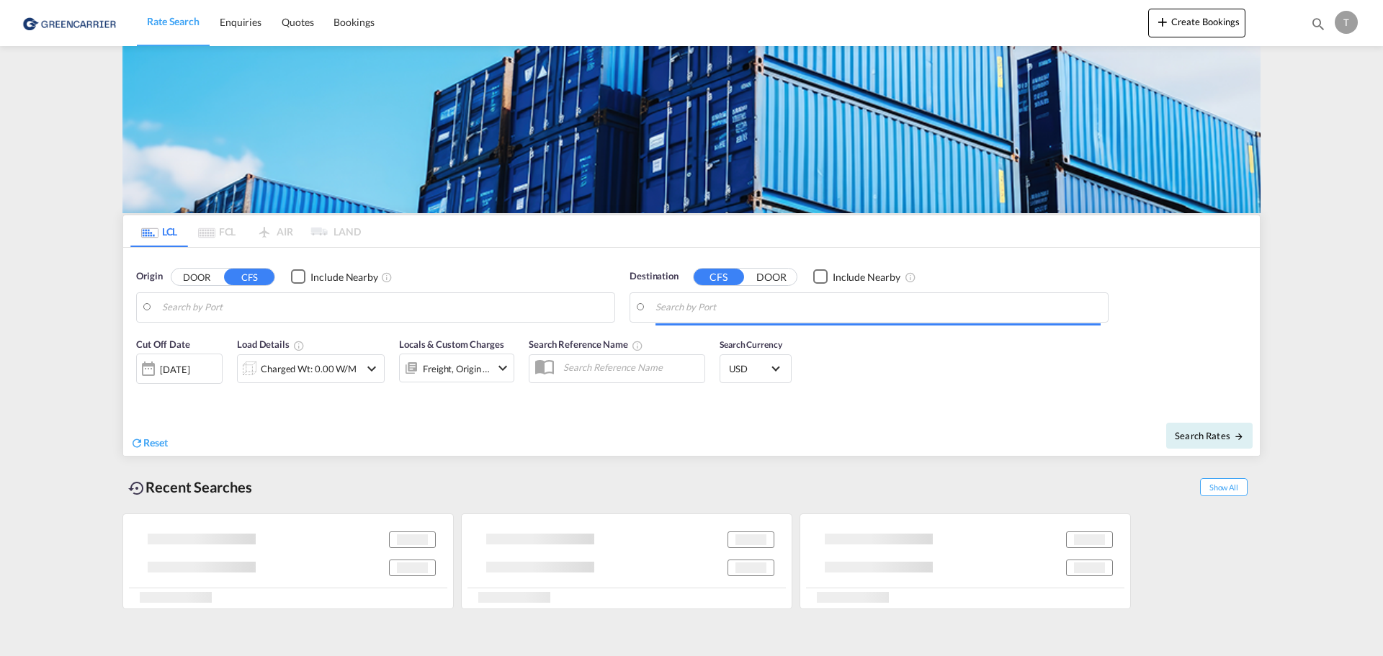
type input "[GEOGRAPHIC_DATA] ([GEOGRAPHIC_DATA]), CZPRG"
type input "CZ-33901, Besiny, Bezdekov, [GEOGRAPHIC_DATA], [GEOGRAPHIC_DATA], [GEOGRAPHIC_D…"
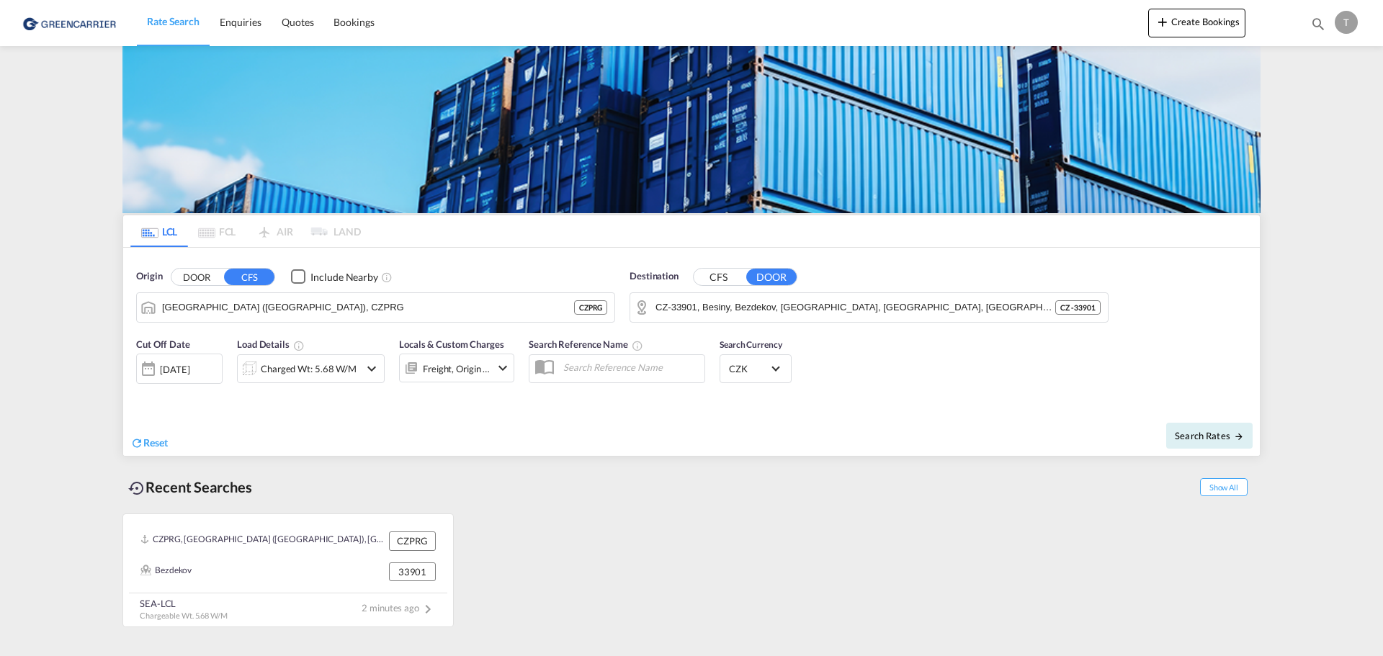
click at [282, 228] on md-pagination-wrapper "LCL FCL AIR LAND" at bounding box center [245, 231] width 230 height 32
click at [92, 24] on img at bounding box center [70, 22] width 97 height 32
click at [157, 441] on span "Reset" at bounding box center [155, 442] width 24 height 12
click at [156, 441] on span "Reset" at bounding box center [155, 442] width 24 height 12
click at [183, 273] on button "DOOR" at bounding box center [196, 277] width 50 height 17
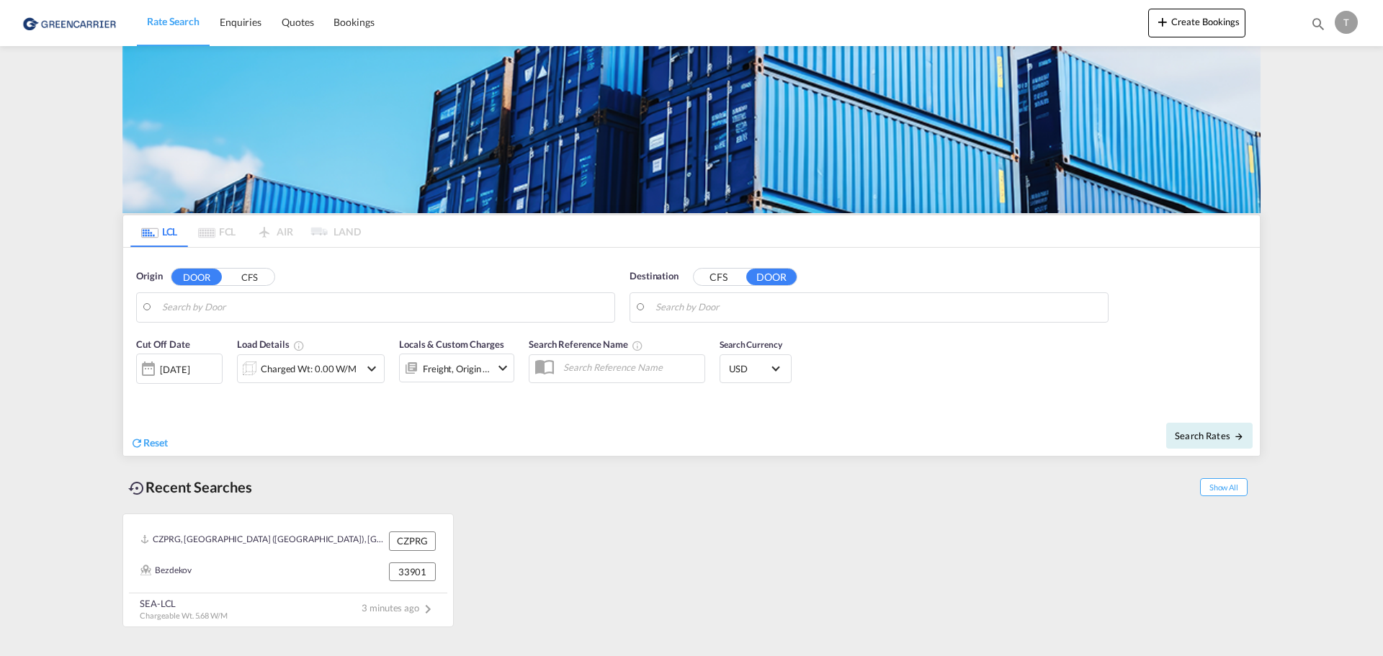
click at [256, 275] on button "CFS" at bounding box center [249, 277] width 50 height 17
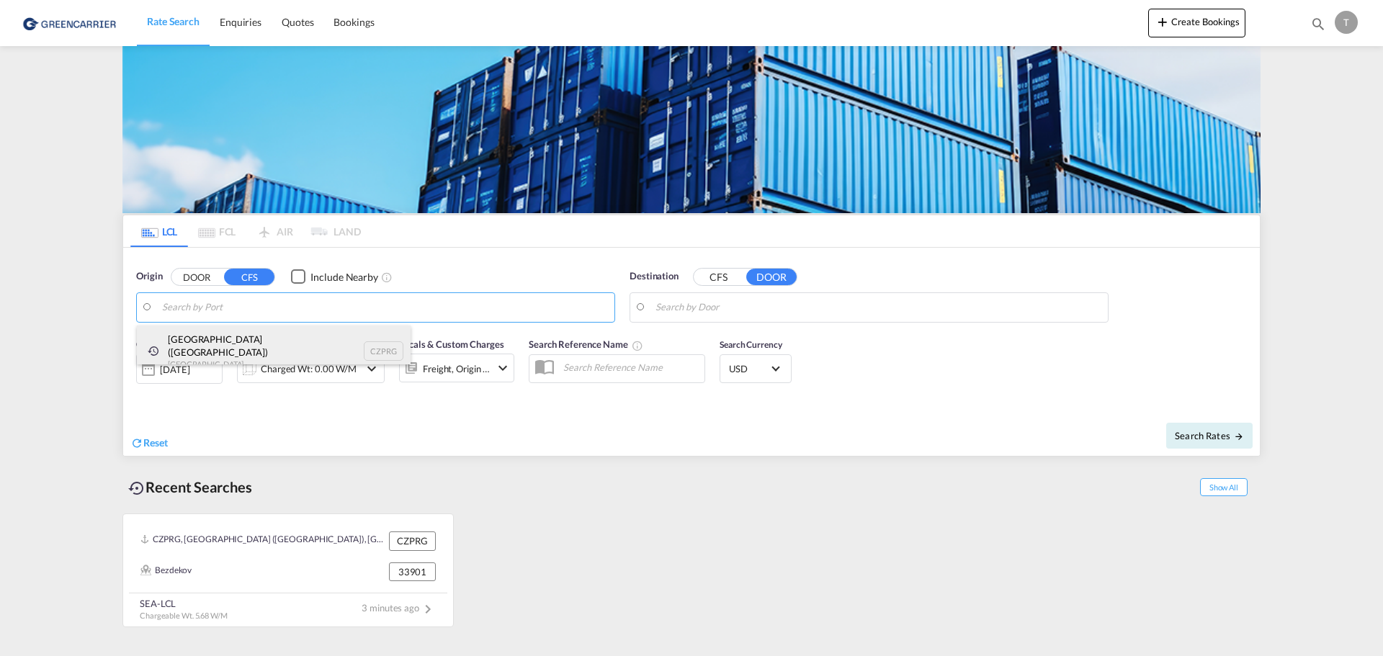
click at [235, 346] on div "[GEOGRAPHIC_DATA] ([GEOGRAPHIC_DATA]) [GEOGRAPHIC_DATA] CZPRG" at bounding box center [274, 351] width 274 height 52
type input "[GEOGRAPHIC_DATA] ([GEOGRAPHIC_DATA]), CZPRG"
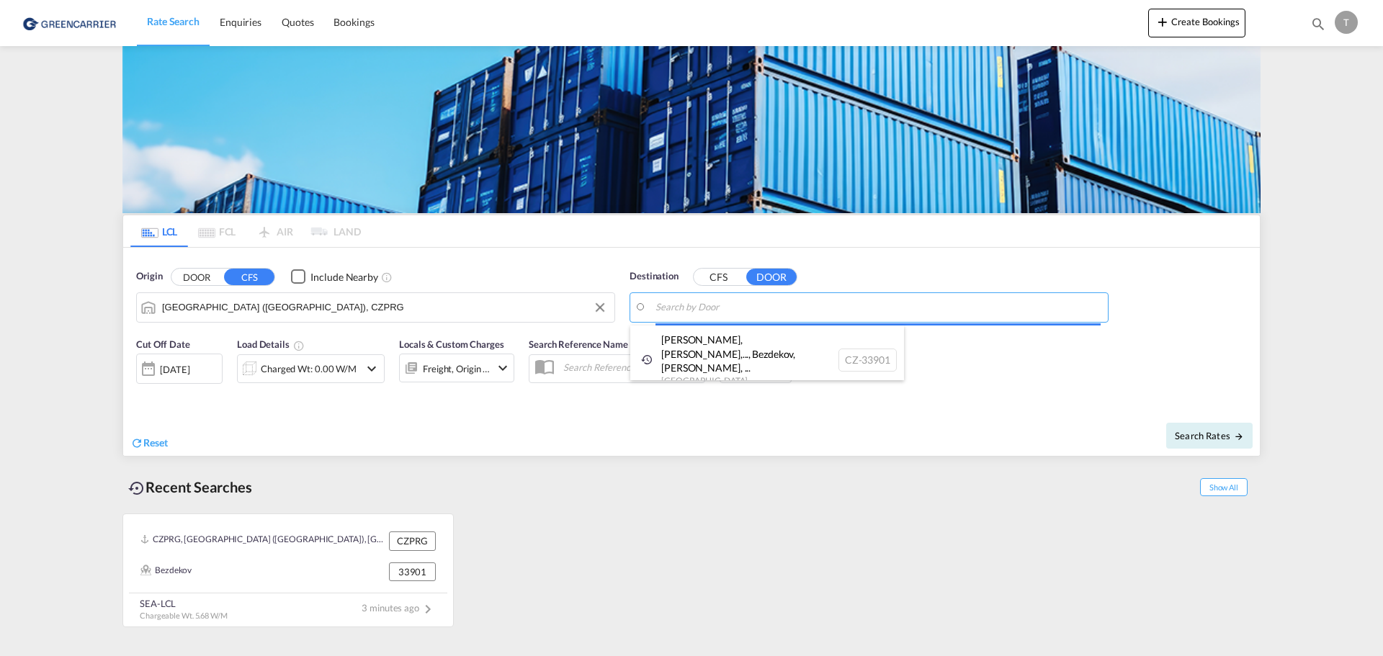
click at [742, 308] on body "Rate Search Enquiries Quotes Bookings Rate Search Enquiries" at bounding box center [691, 328] width 1383 height 656
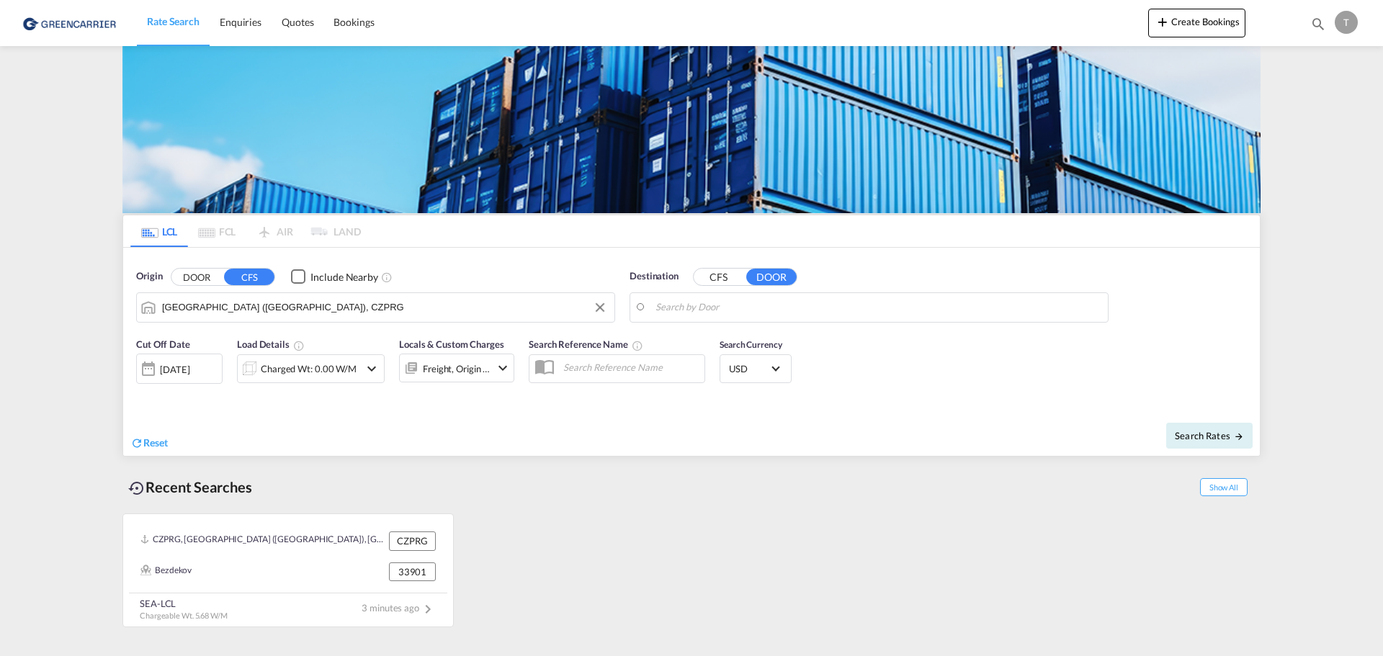
click at [644, 307] on md-icon "CZ-33901,Besiny, Bezdekov, Cachrov, Chaloupky, Chudenice, Dolany, Klatovy, Klat…" at bounding box center [640, 306] width 17 height 7
